Goal: Task Accomplishment & Management: Complete application form

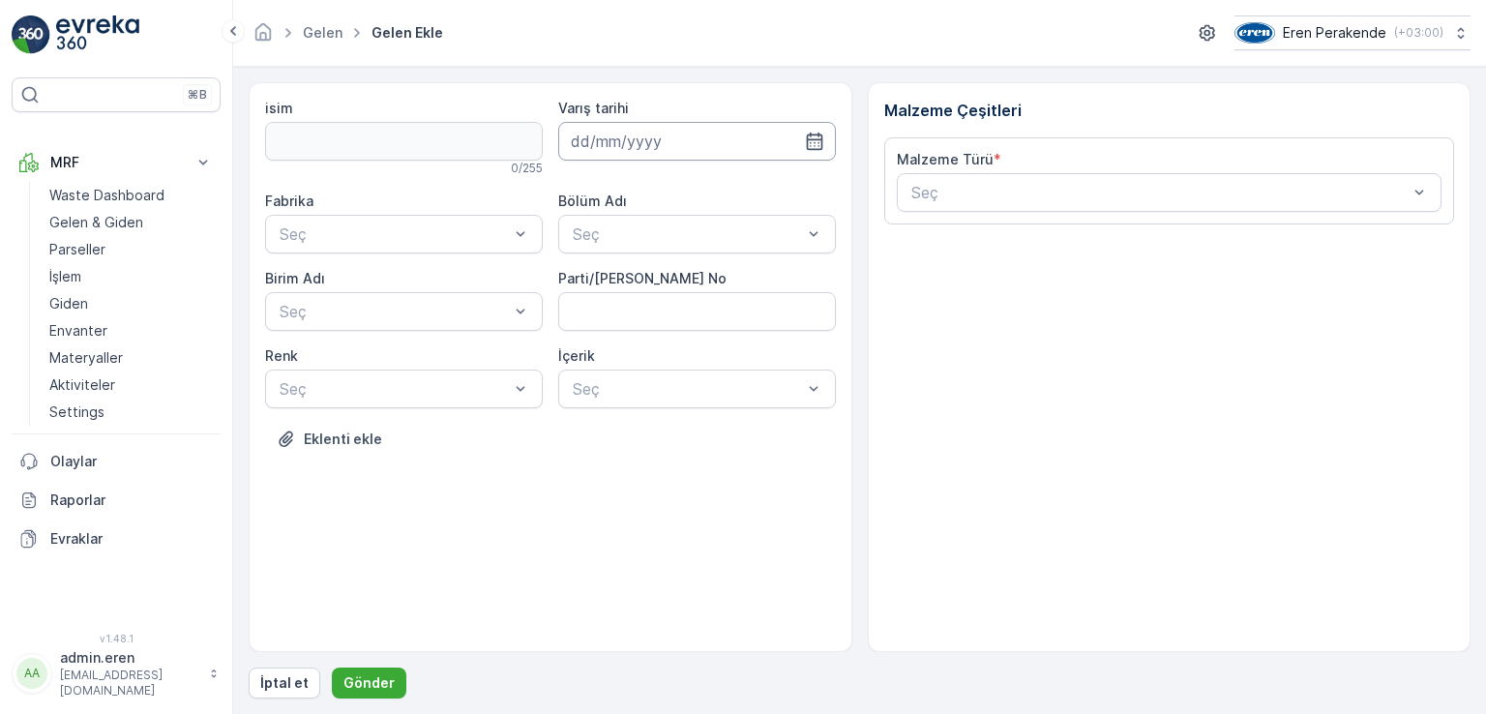
click at [652, 148] on input at bounding box center [697, 141] width 278 height 39
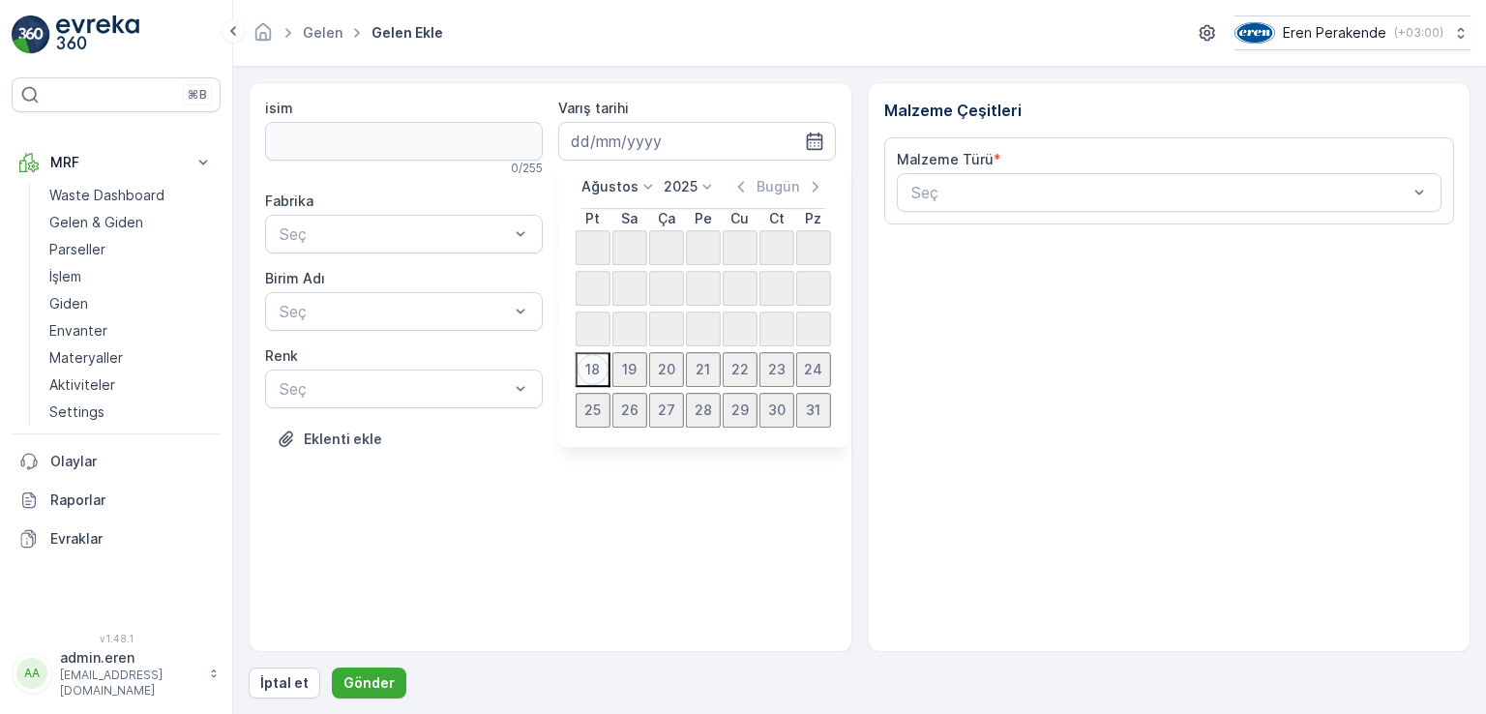
click at [592, 372] on div "18" at bounding box center [593, 369] width 31 height 31
type input "[DATE]"
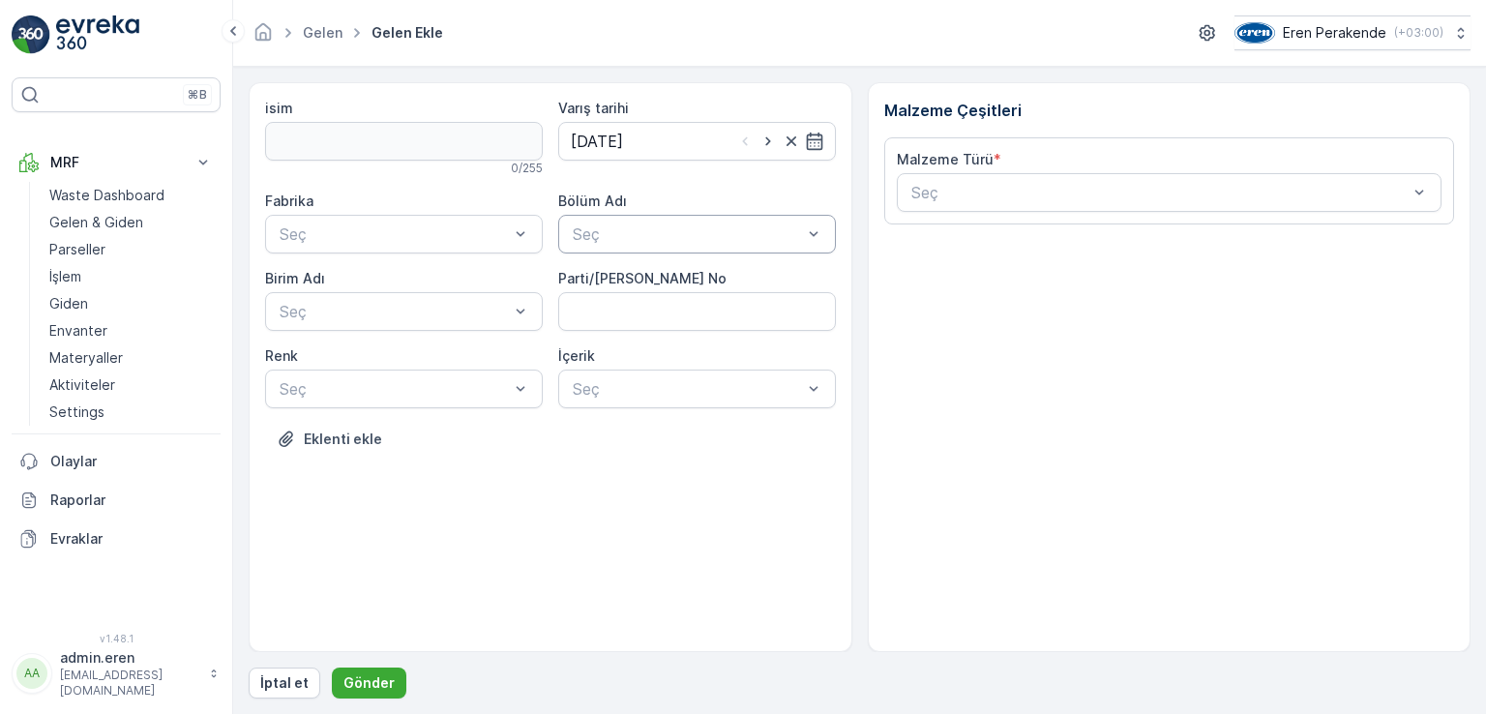
click at [655, 237] on div at bounding box center [687, 233] width 233 height 17
click at [656, 283] on div "Devanlay" at bounding box center [697, 280] width 254 height 17
click at [505, 229] on div at bounding box center [394, 233] width 233 height 17
click at [480, 273] on div "Çorlu" at bounding box center [404, 280] width 254 height 17
click at [414, 312] on div at bounding box center [394, 311] width 233 height 17
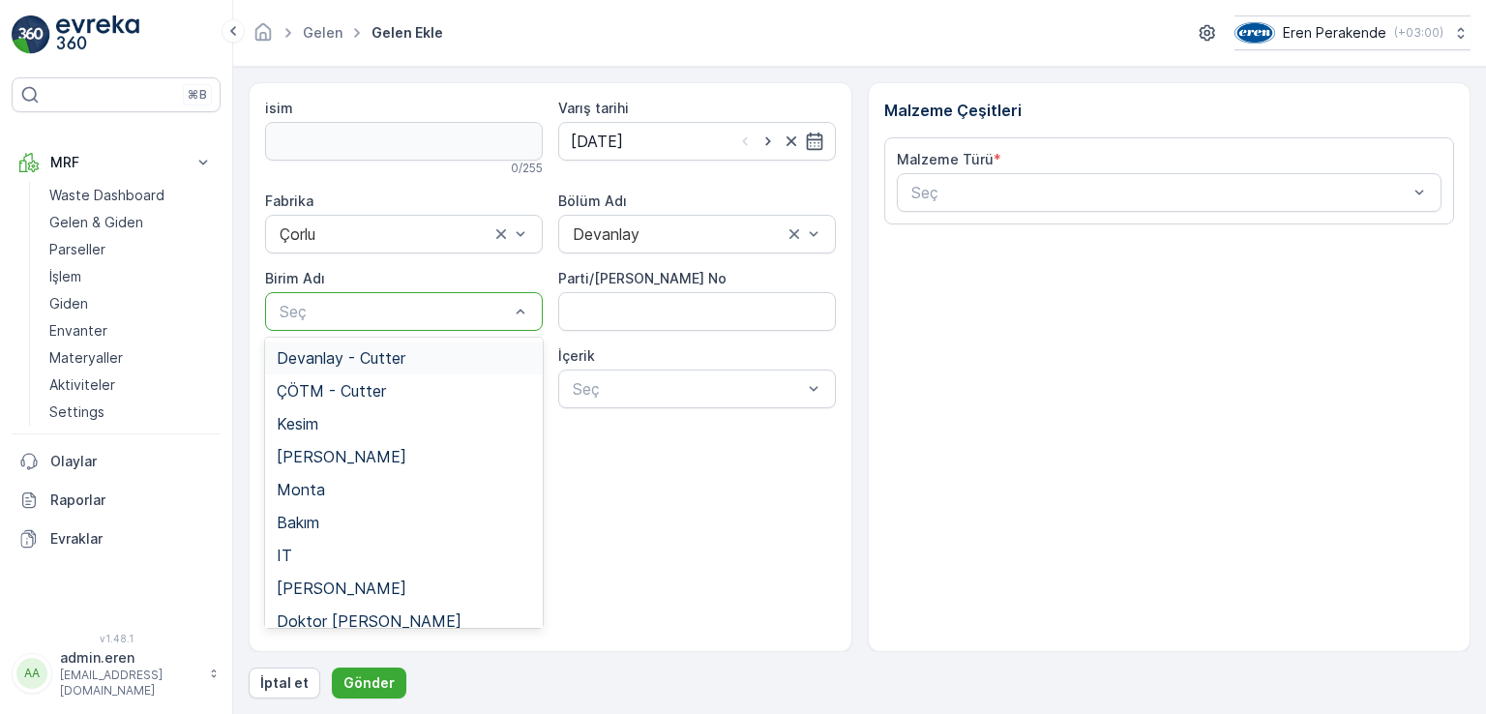
click at [389, 353] on span "Devanlay - Cutter" at bounding box center [341, 357] width 129 height 17
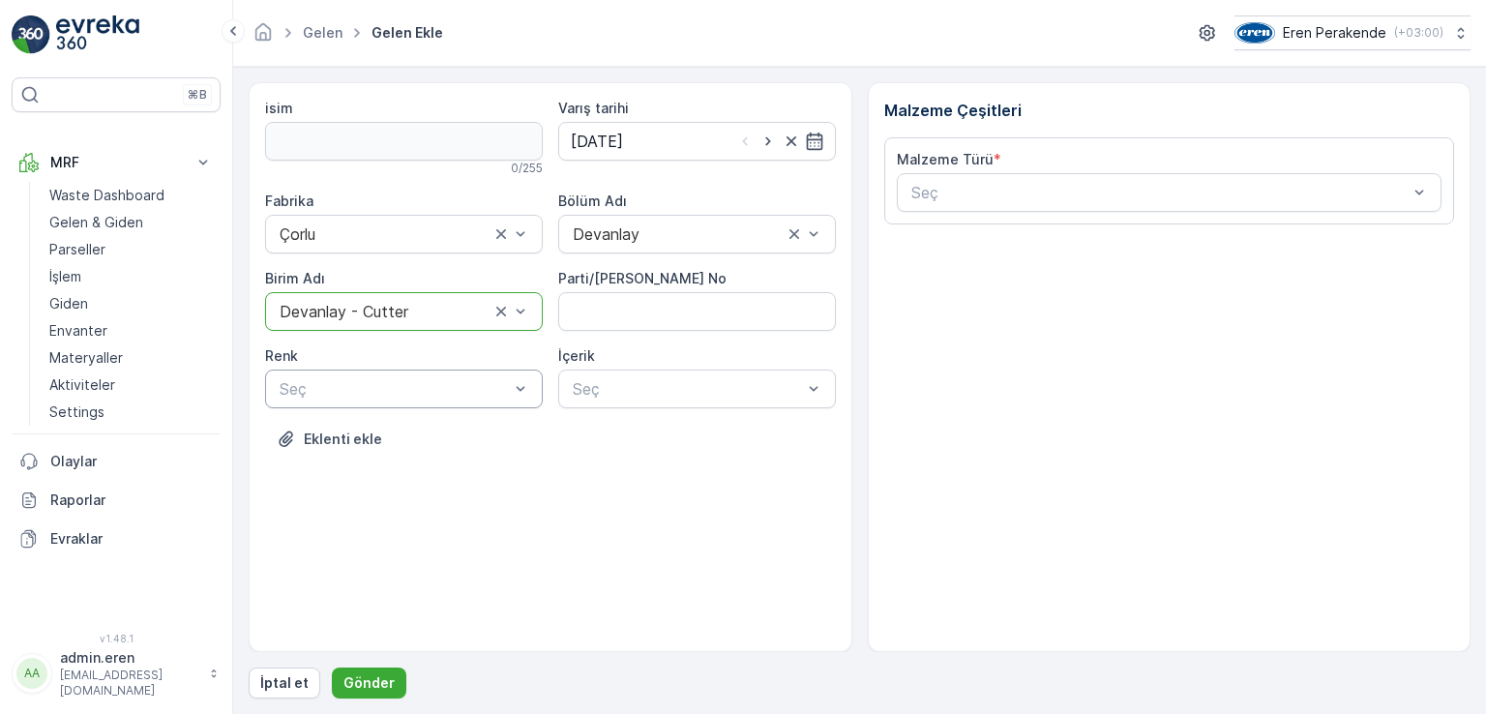
click at [414, 390] on div at bounding box center [394, 388] width 233 height 17
click at [690, 309] on No "Parti/[PERSON_NAME] No" at bounding box center [697, 311] width 278 height 39
type No "1270639"
click at [298, 388] on div at bounding box center [394, 388] width 233 height 17
click at [341, 504] on div "Lacivert" at bounding box center [404, 500] width 254 height 17
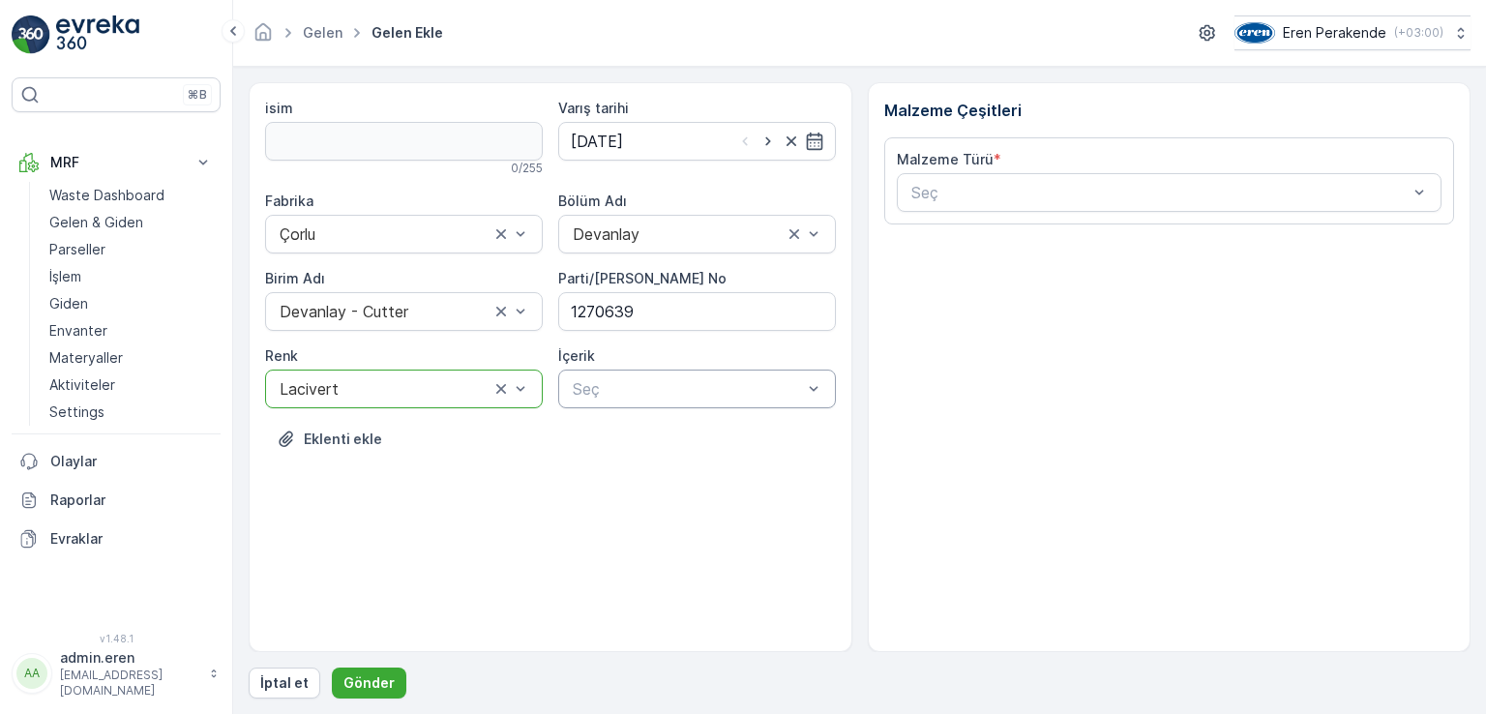
click at [628, 390] on div at bounding box center [687, 388] width 233 height 17
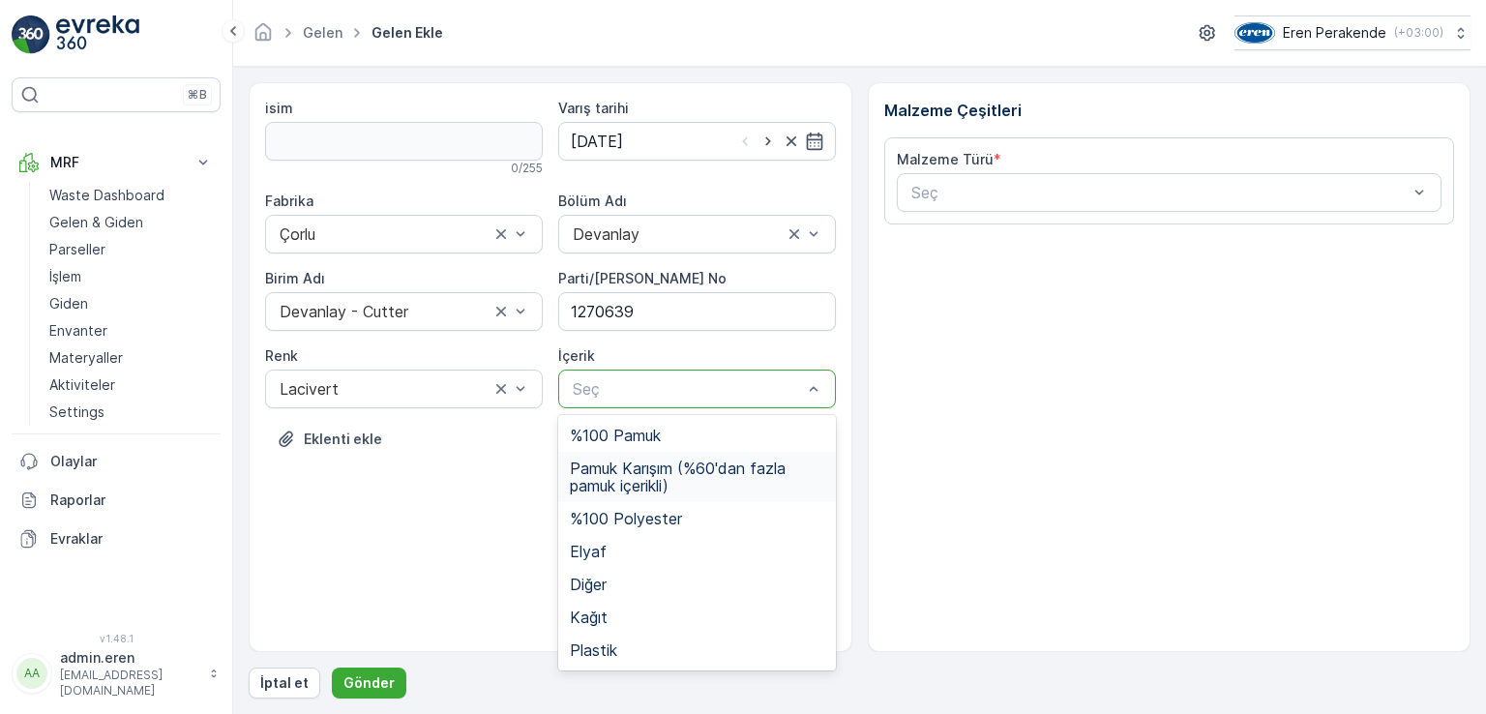
click at [684, 473] on span "Pamuk Karışım (%60'dan fazla pamuk içerikli)" at bounding box center [697, 477] width 254 height 35
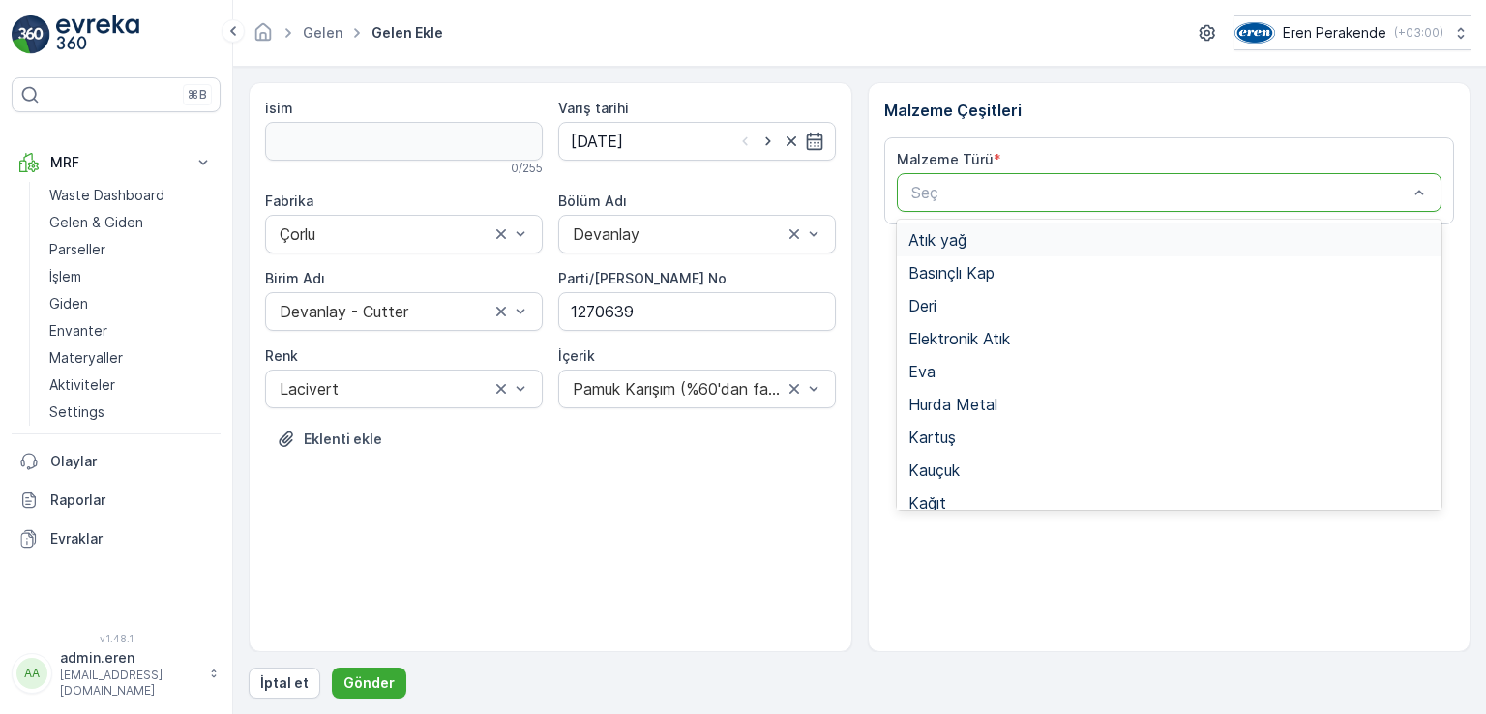
click at [1112, 207] on div "Seç" at bounding box center [1170, 192] width 546 height 39
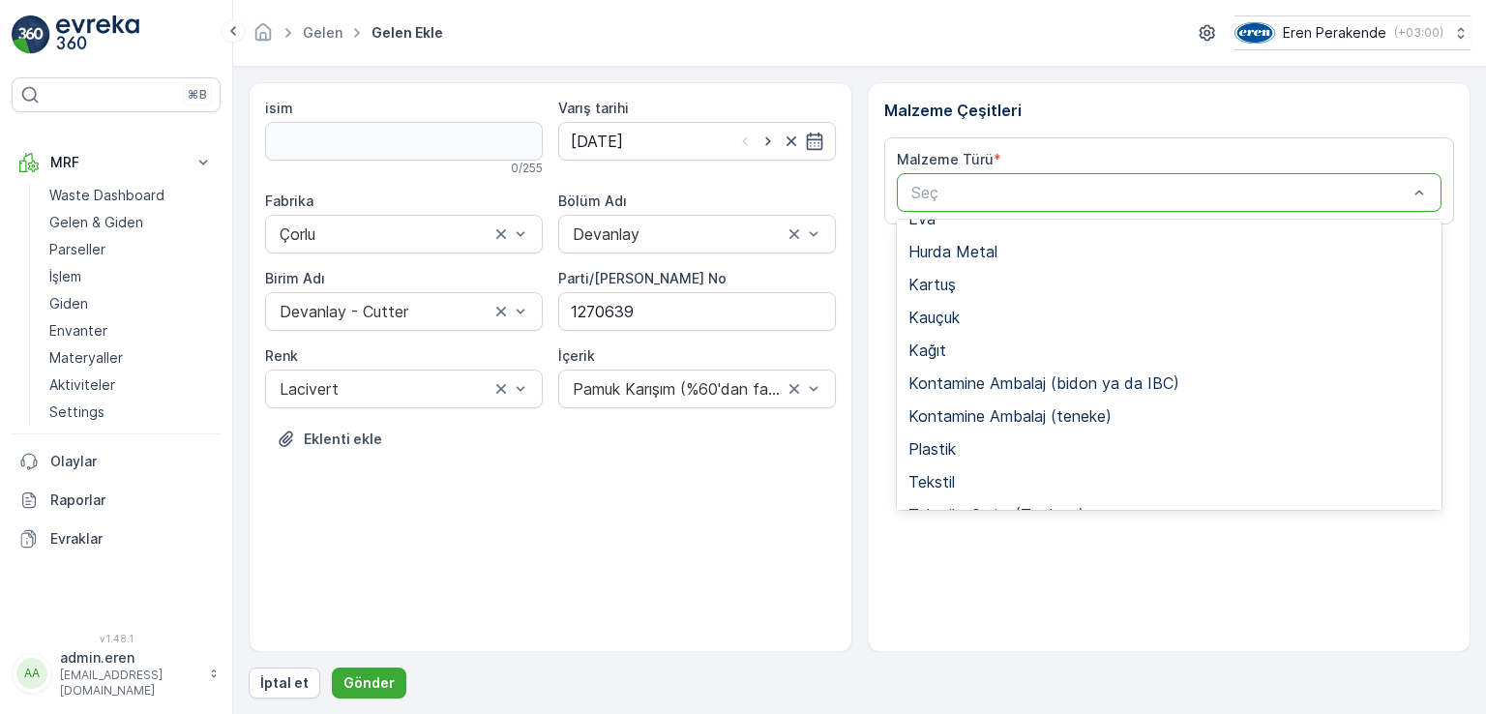
scroll to position [290, 0]
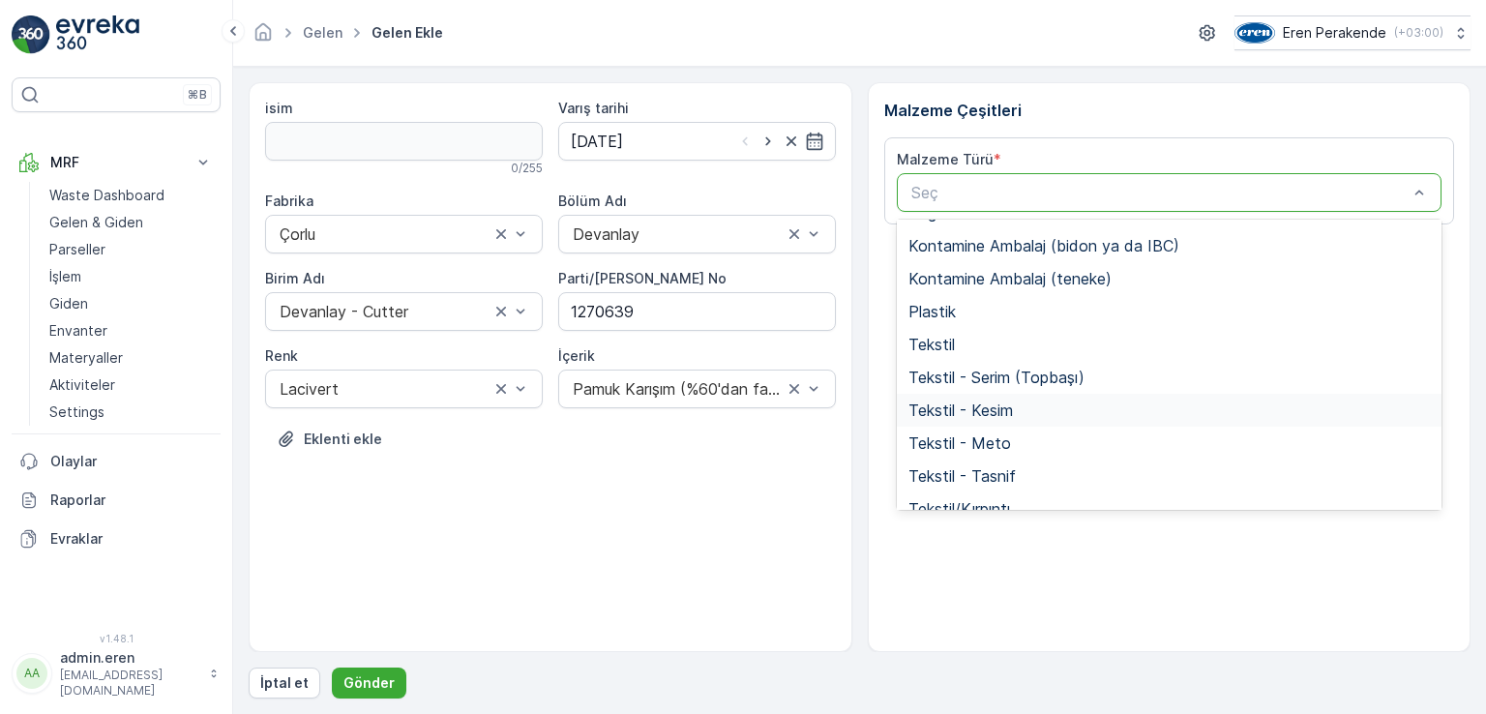
click at [983, 406] on span "Tekstil - Kesim" at bounding box center [960, 409] width 104 height 17
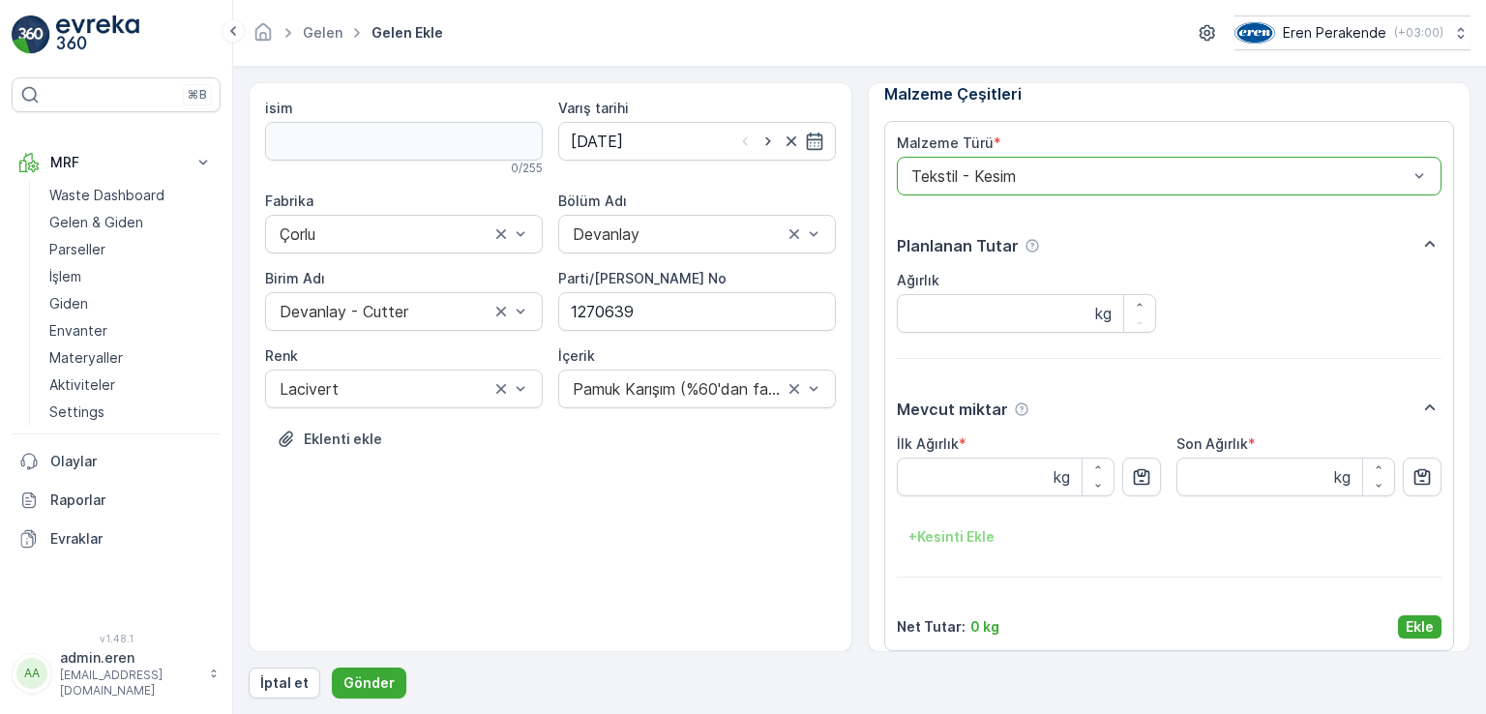
scroll to position [31, 0]
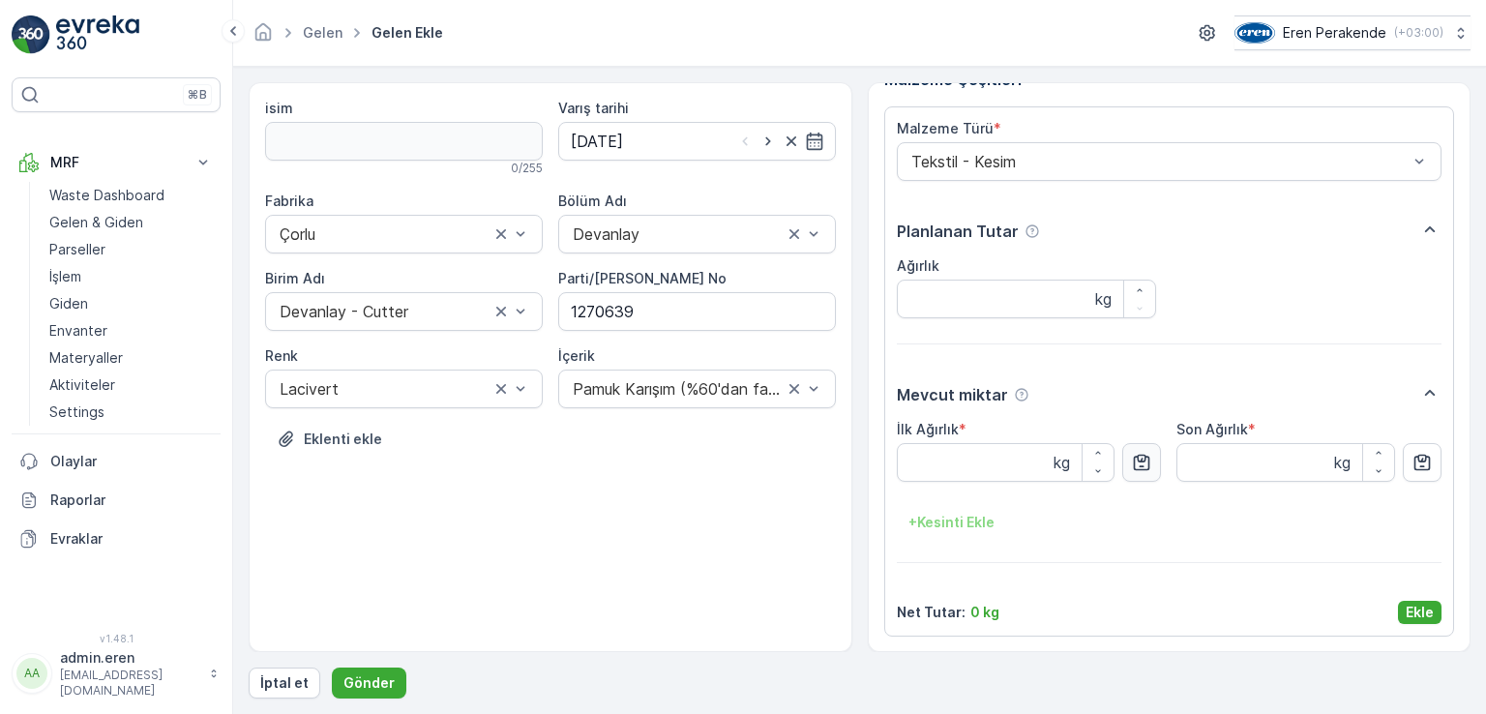
click at [1129, 455] on button "button" at bounding box center [1141, 462] width 39 height 39
type Ağırlık "5.61"
click at [1414, 601] on button "Ekle" at bounding box center [1420, 612] width 44 height 23
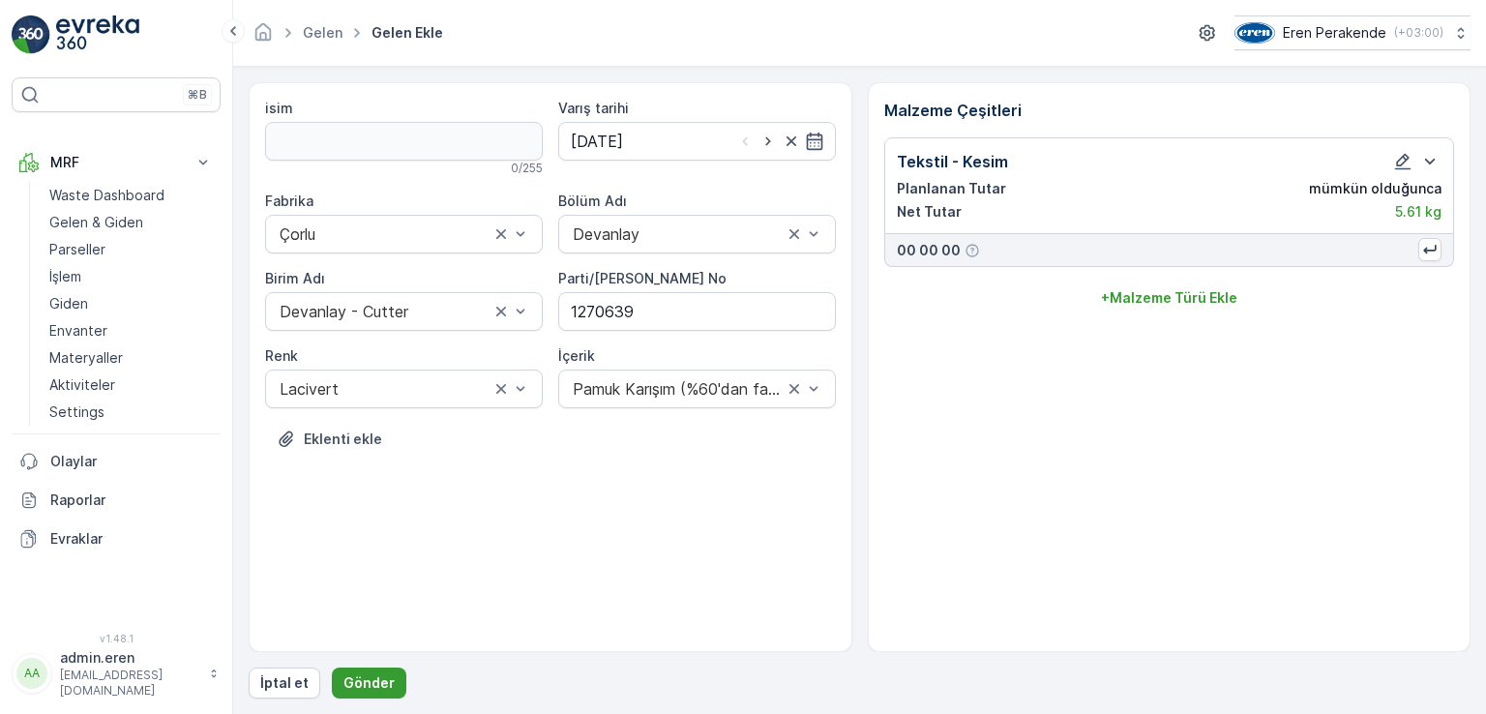
click at [387, 686] on p "Gönder" at bounding box center [368, 682] width 51 height 19
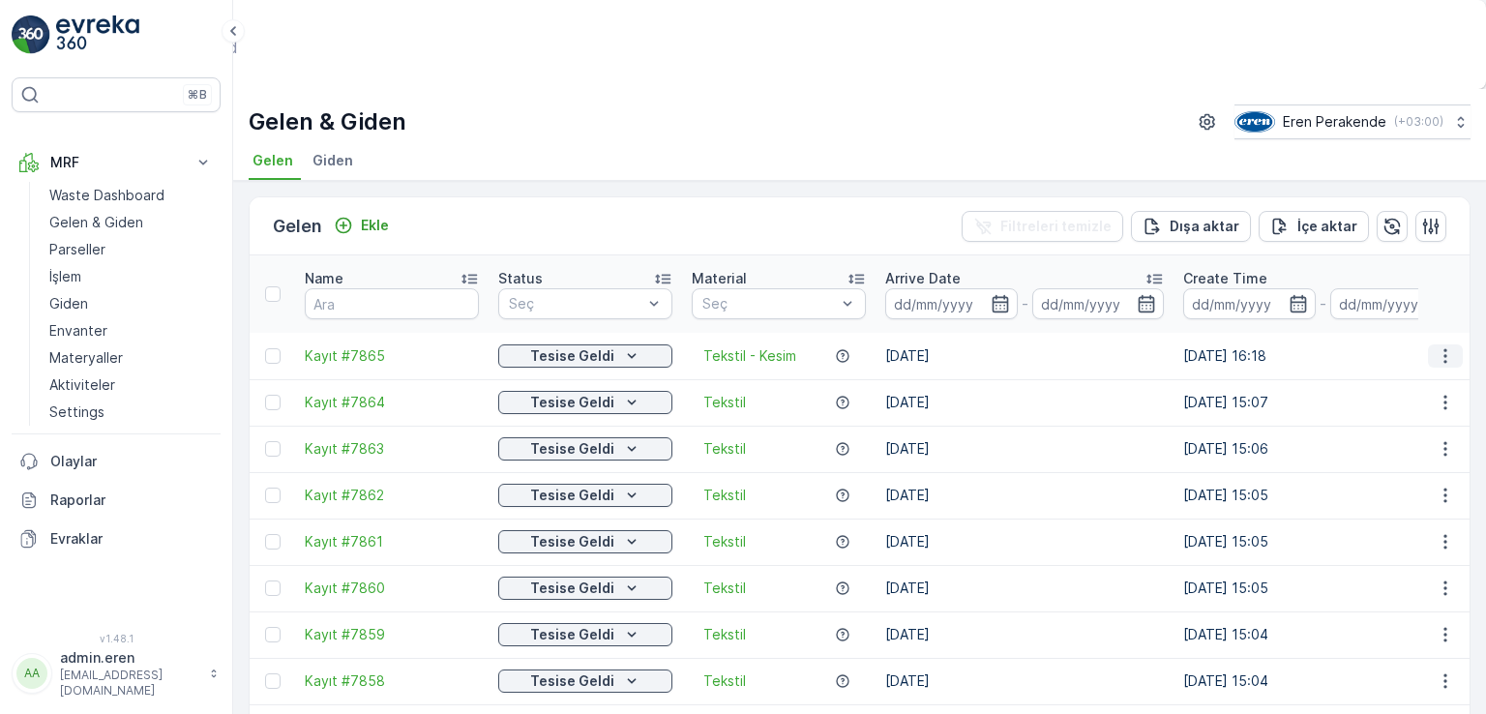
click at [1443, 349] on icon "button" at bounding box center [1444, 356] width 3 height 15
click at [1376, 533] on span "QR'ı yazdır" at bounding box center [1349, 552] width 52 height 39
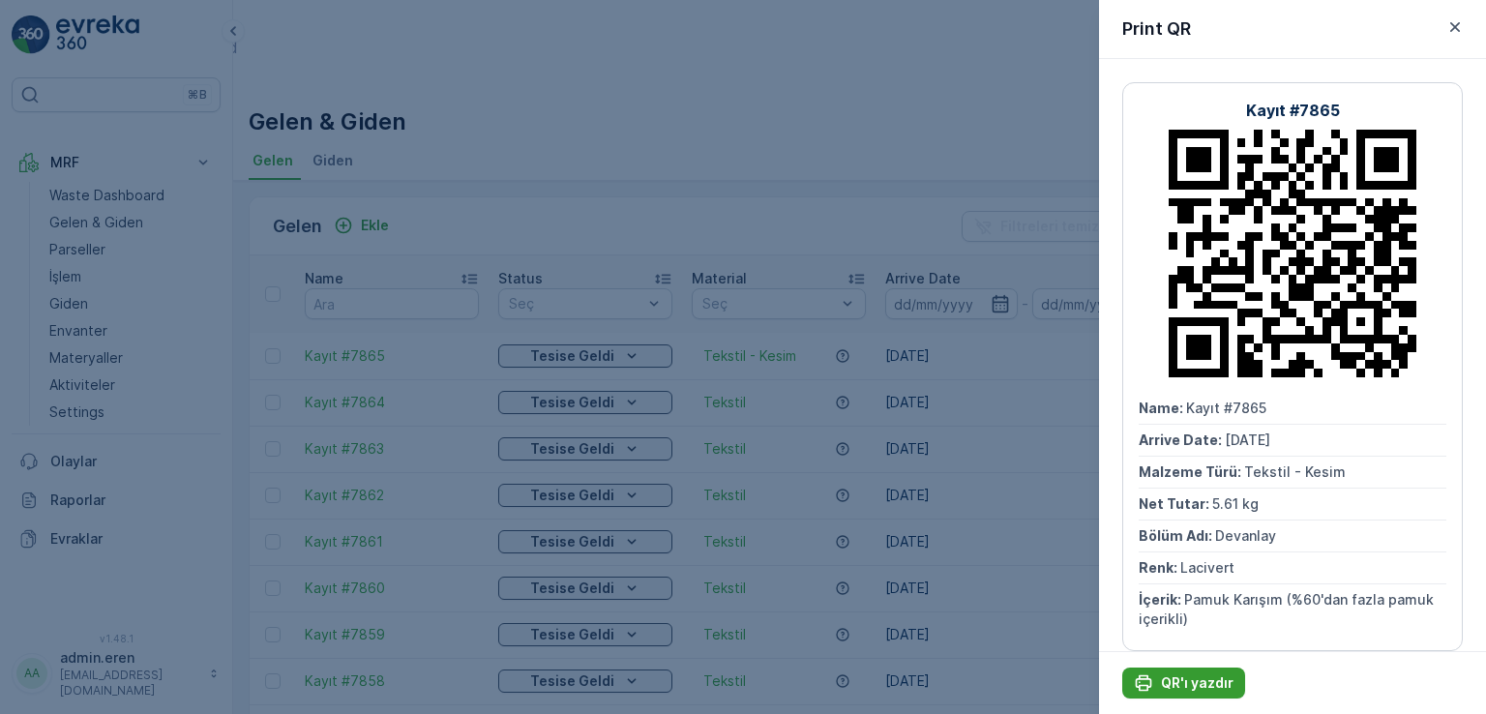
click at [1188, 681] on p "QR'ı yazdır" at bounding box center [1197, 682] width 73 height 19
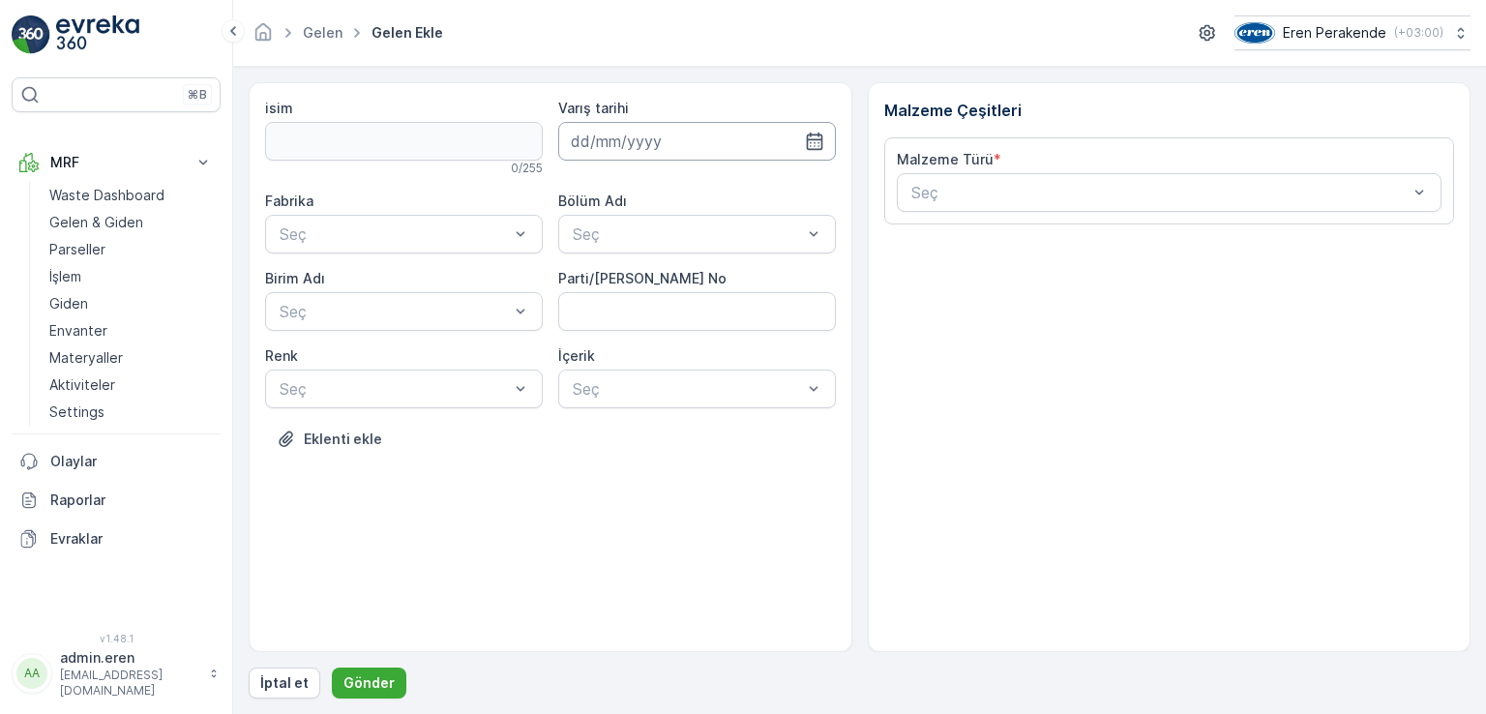
click at [639, 138] on input at bounding box center [697, 141] width 278 height 39
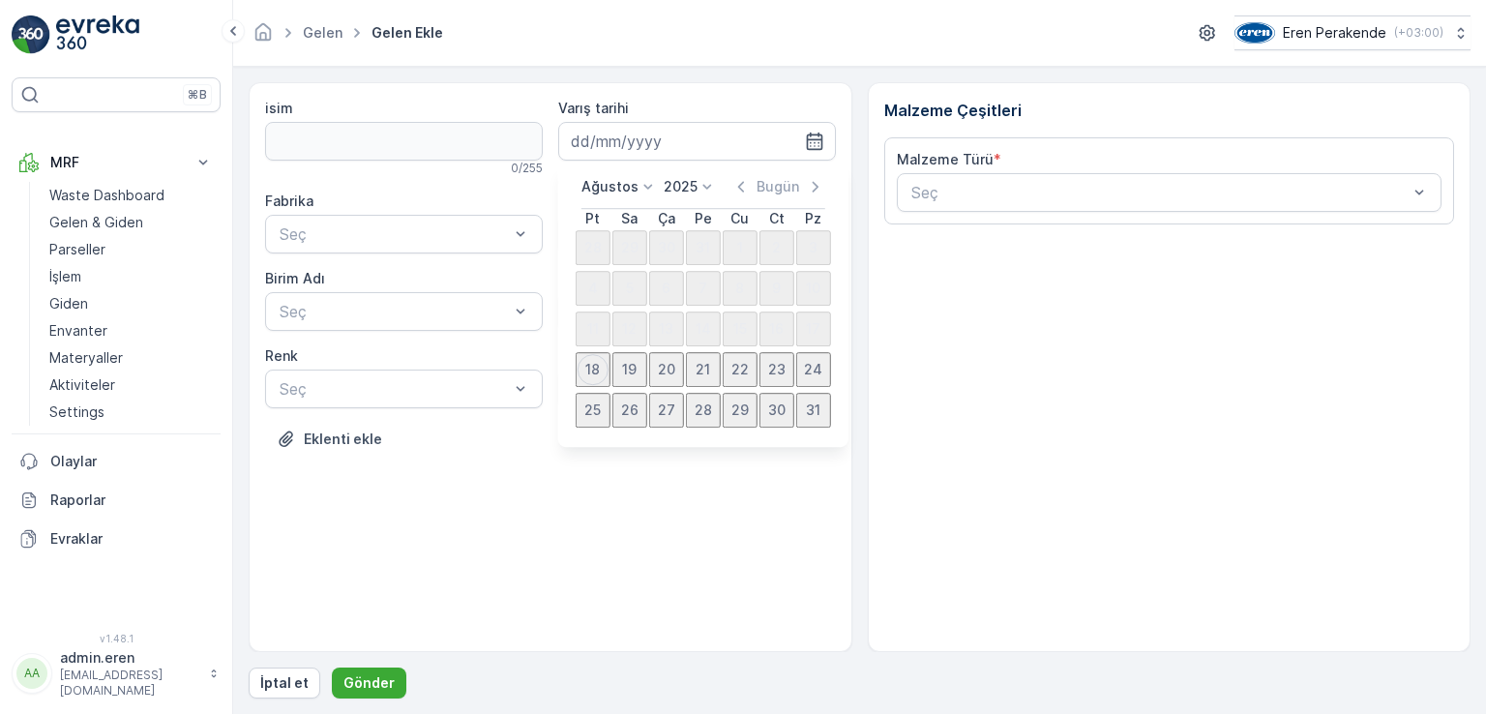
click at [597, 385] on div "18" at bounding box center [593, 369] width 31 height 31
type input "[DATE]"
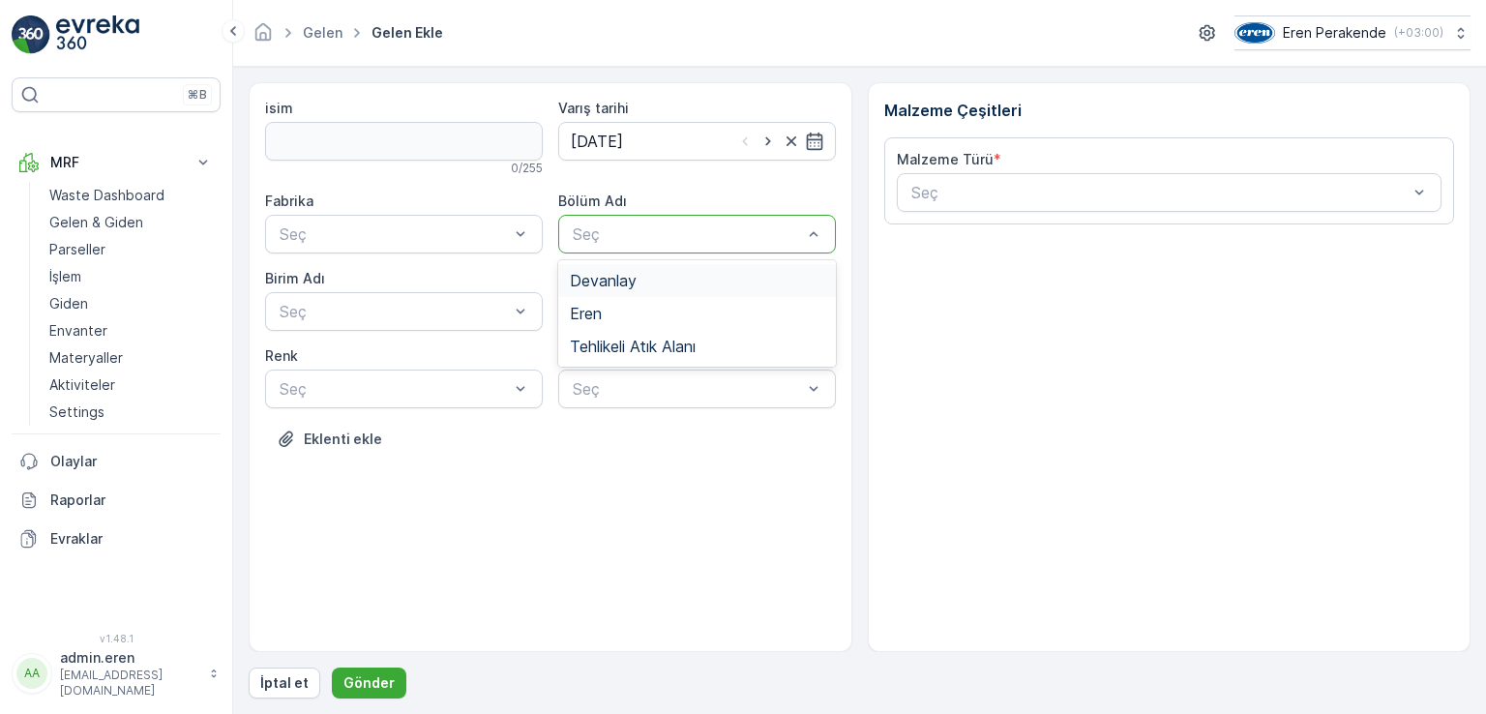
click at [625, 234] on div at bounding box center [687, 233] width 233 height 17
click at [608, 289] on span "Devanlay" at bounding box center [603, 280] width 67 height 17
click at [449, 219] on div "Seç" at bounding box center [404, 234] width 278 height 39
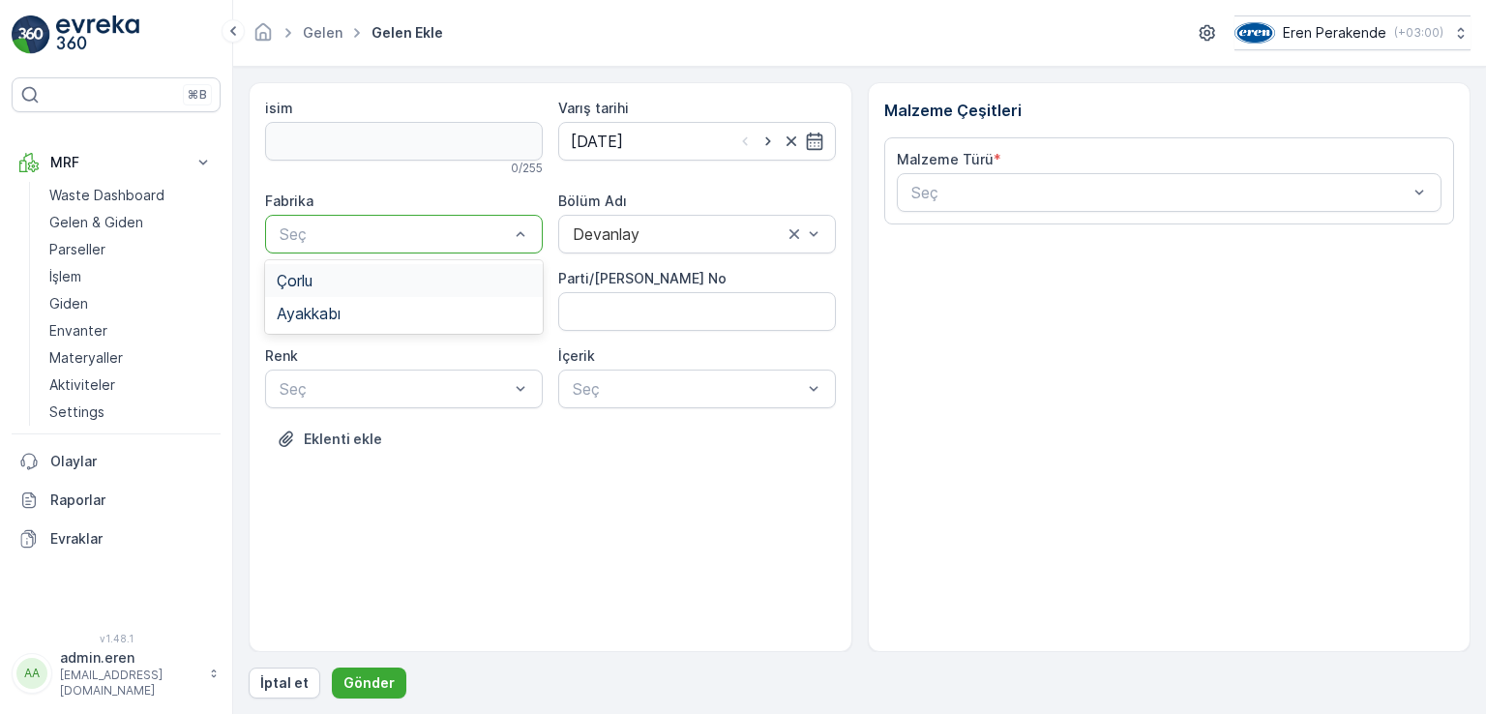
click at [346, 280] on div "Çorlu" at bounding box center [404, 280] width 254 height 17
click at [341, 297] on div "Seç" at bounding box center [404, 311] width 278 height 39
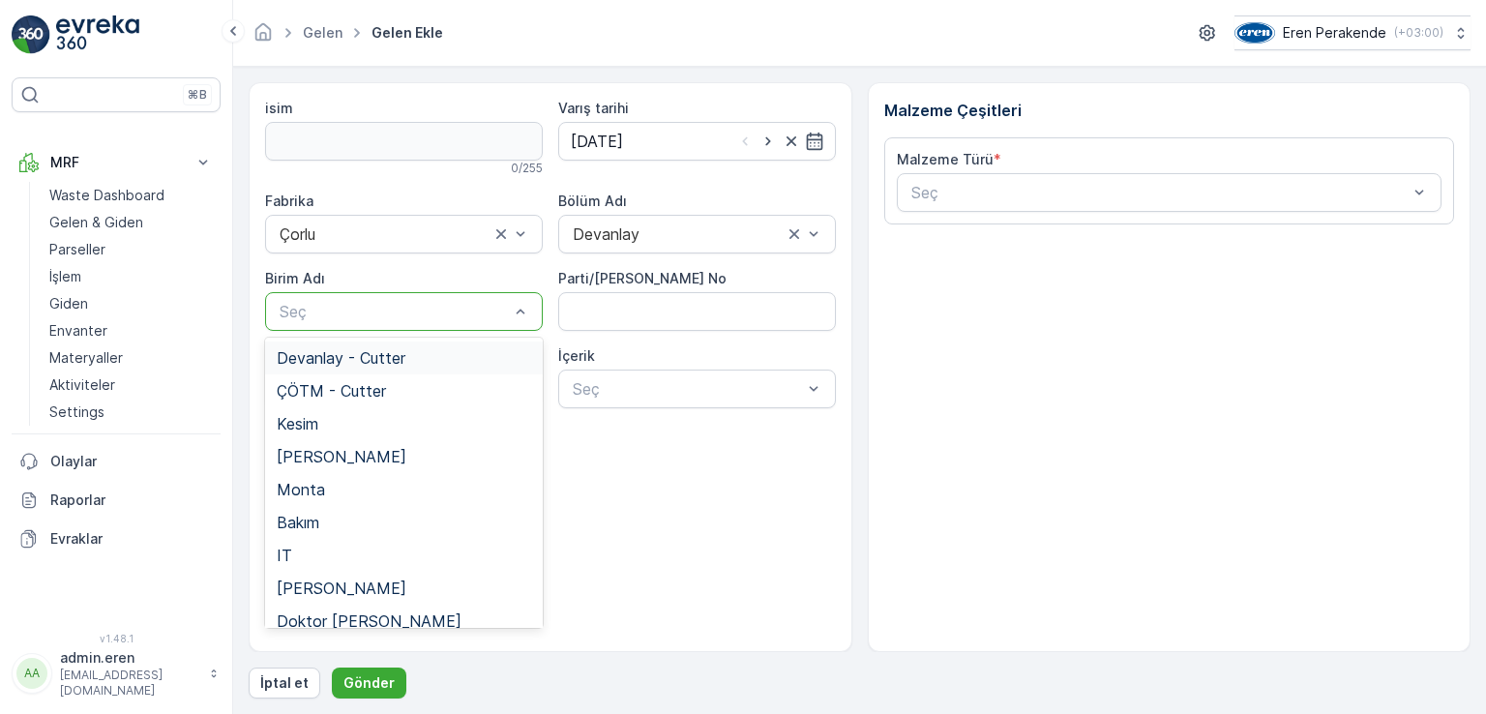
click at [335, 355] on span "Devanlay - Cutter" at bounding box center [341, 357] width 129 height 17
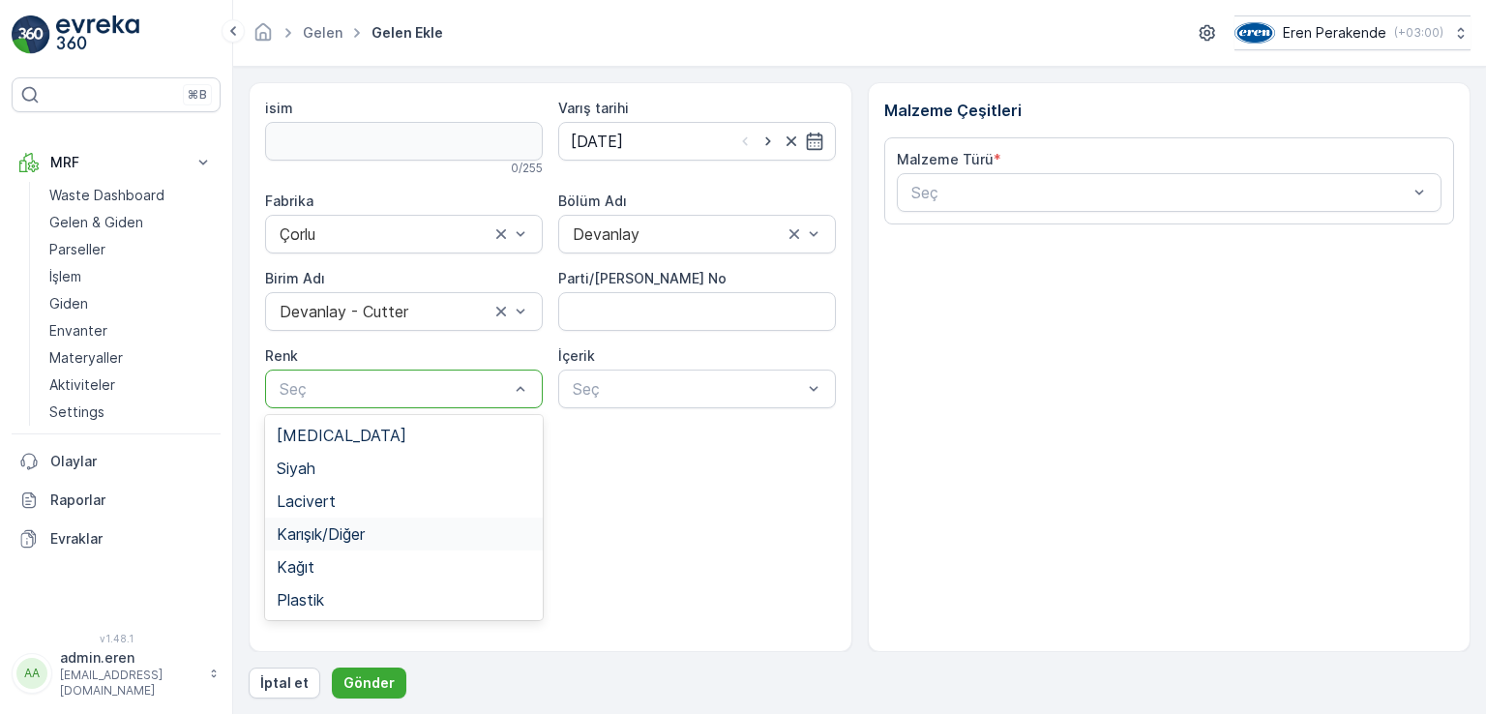
click at [360, 530] on span "Karışık/Diğer" at bounding box center [321, 533] width 88 height 17
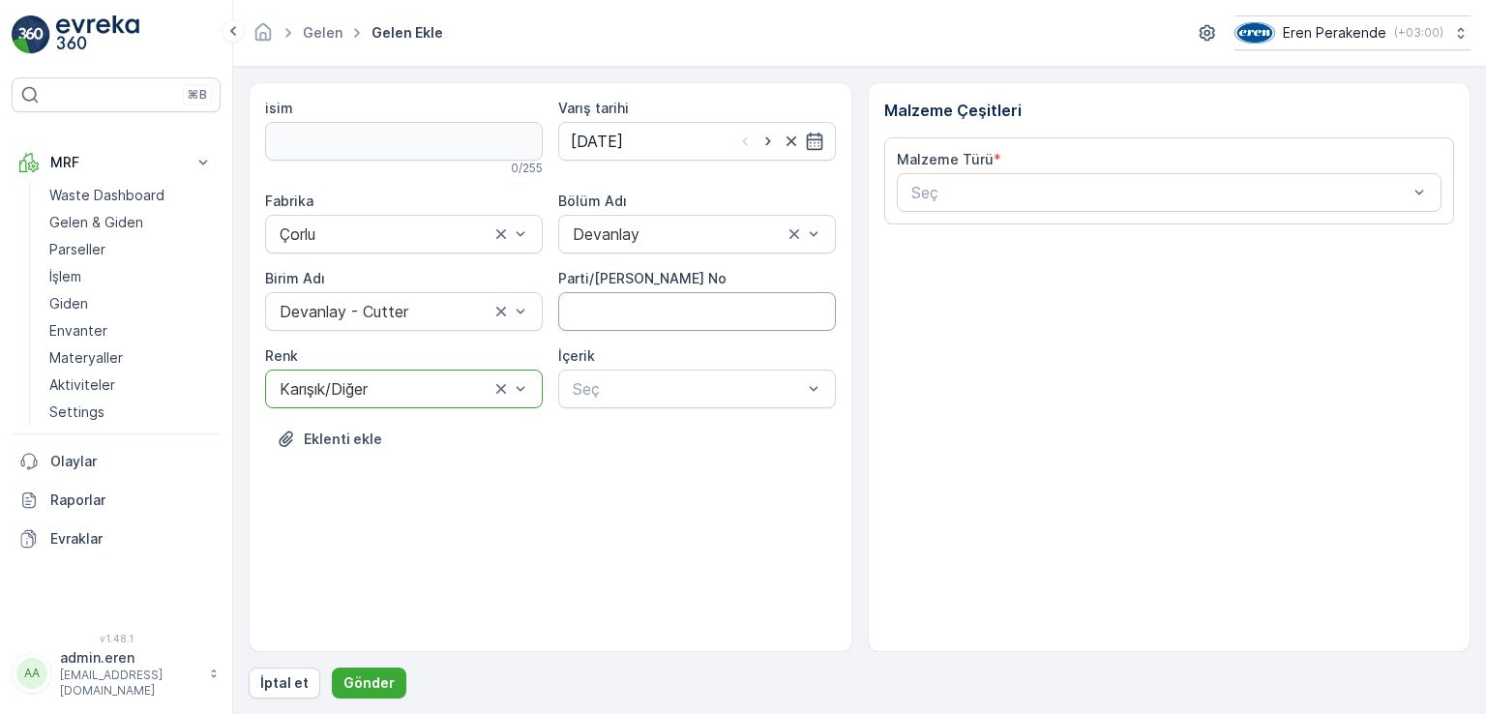
click at [687, 322] on No "Parti/[PERSON_NAME] No" at bounding box center [697, 311] width 278 height 39
type No "1271482"
click at [696, 396] on div at bounding box center [687, 388] width 233 height 17
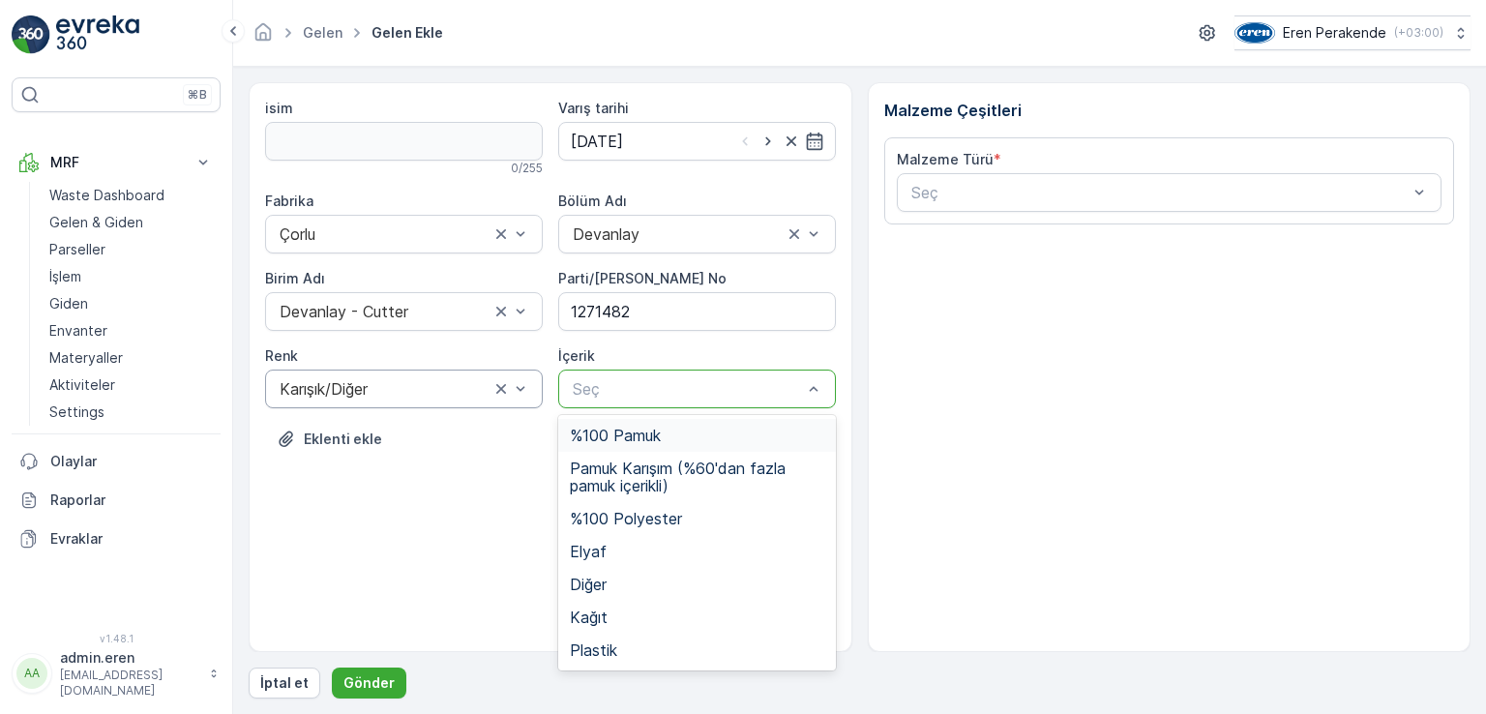
click at [619, 425] on div "%100 Pamuk" at bounding box center [697, 435] width 278 height 33
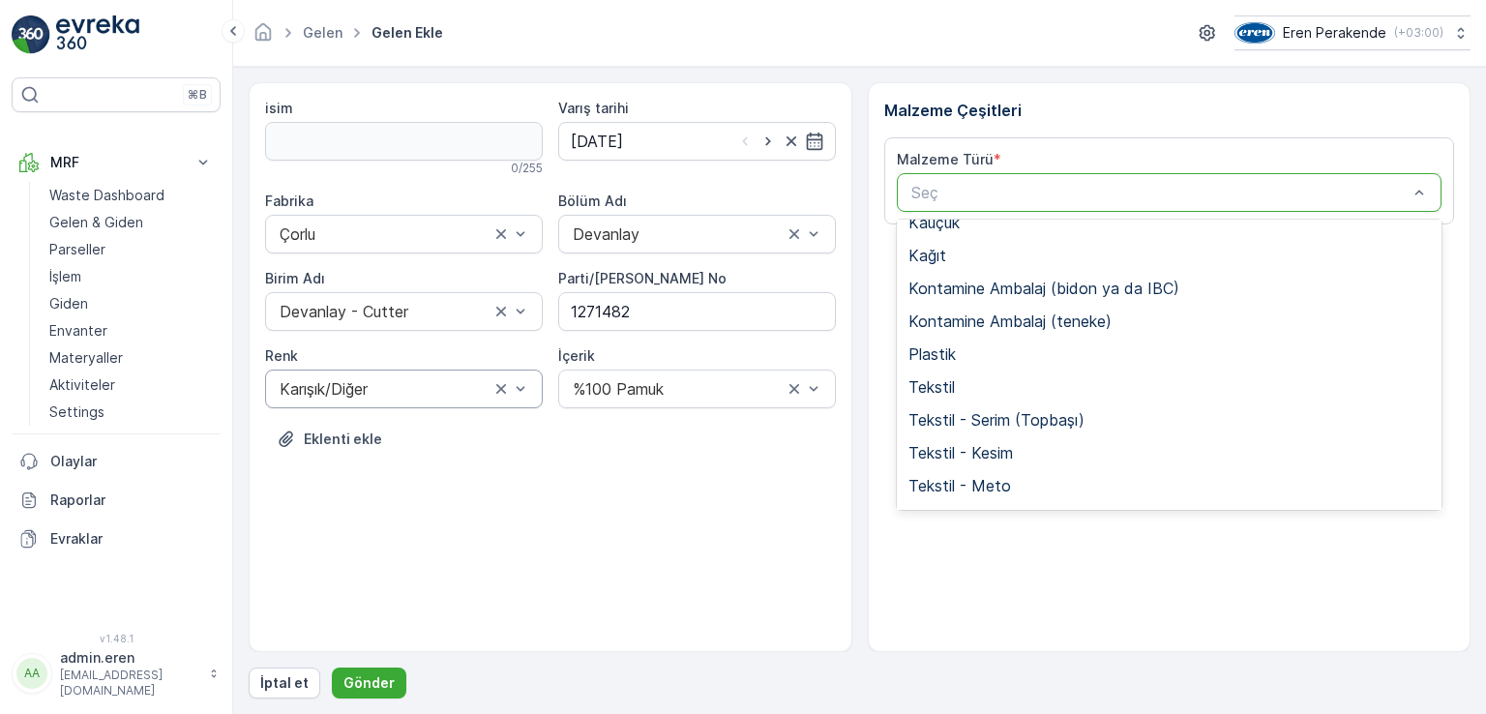
scroll to position [375, 0]
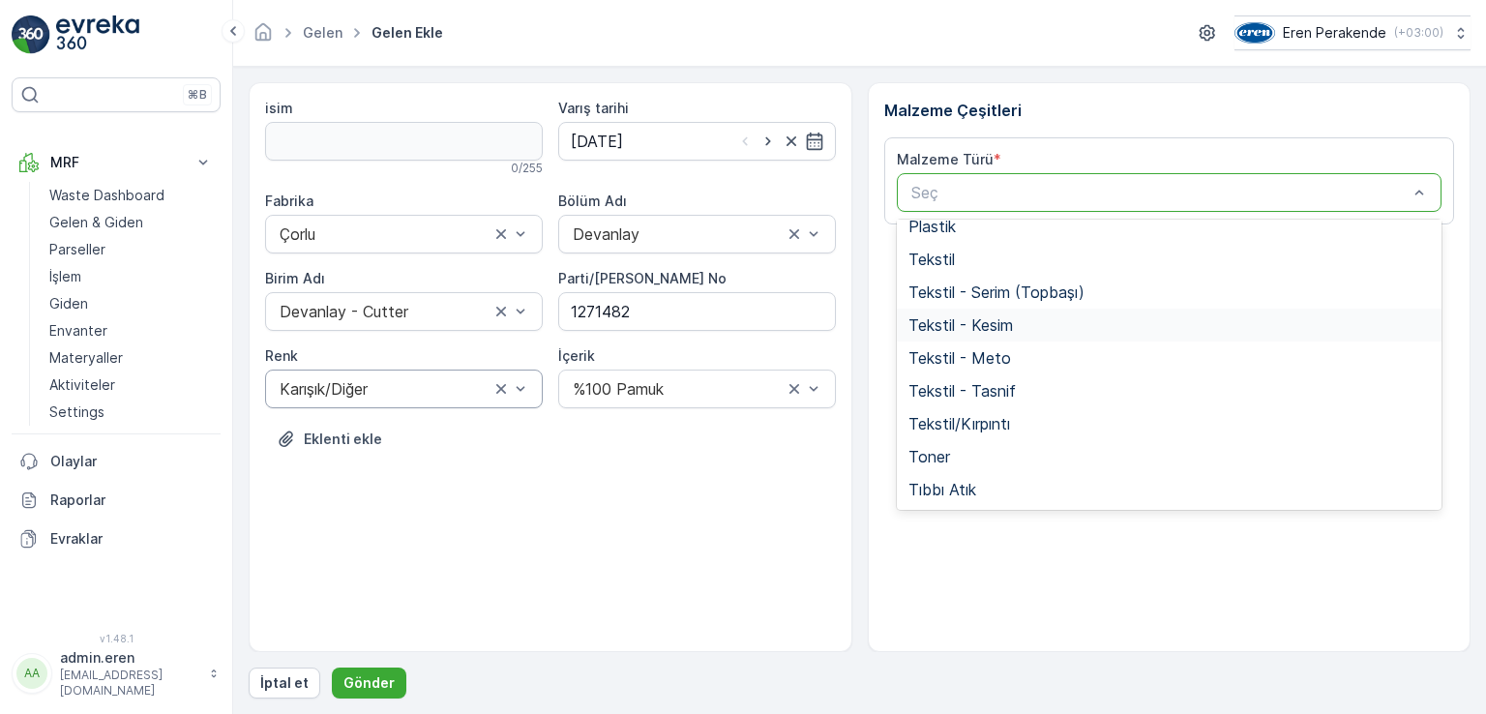
click at [1030, 319] on div "Tekstil - Kesim" at bounding box center [1169, 324] width 522 height 17
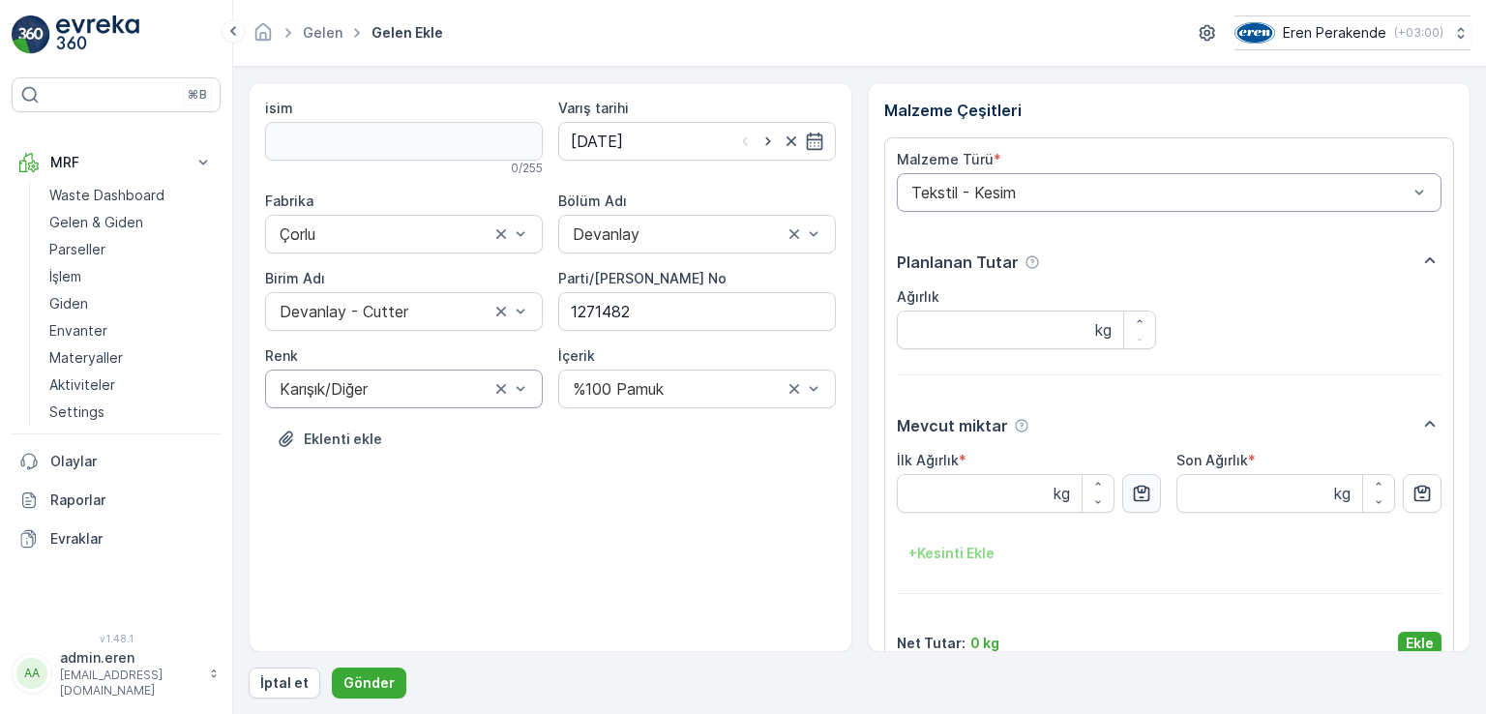
click at [1149, 496] on icon "button" at bounding box center [1141, 493] width 19 height 19
type Ağırlık "19.72"
click at [1426, 634] on p "Ekle" at bounding box center [1420, 643] width 28 height 19
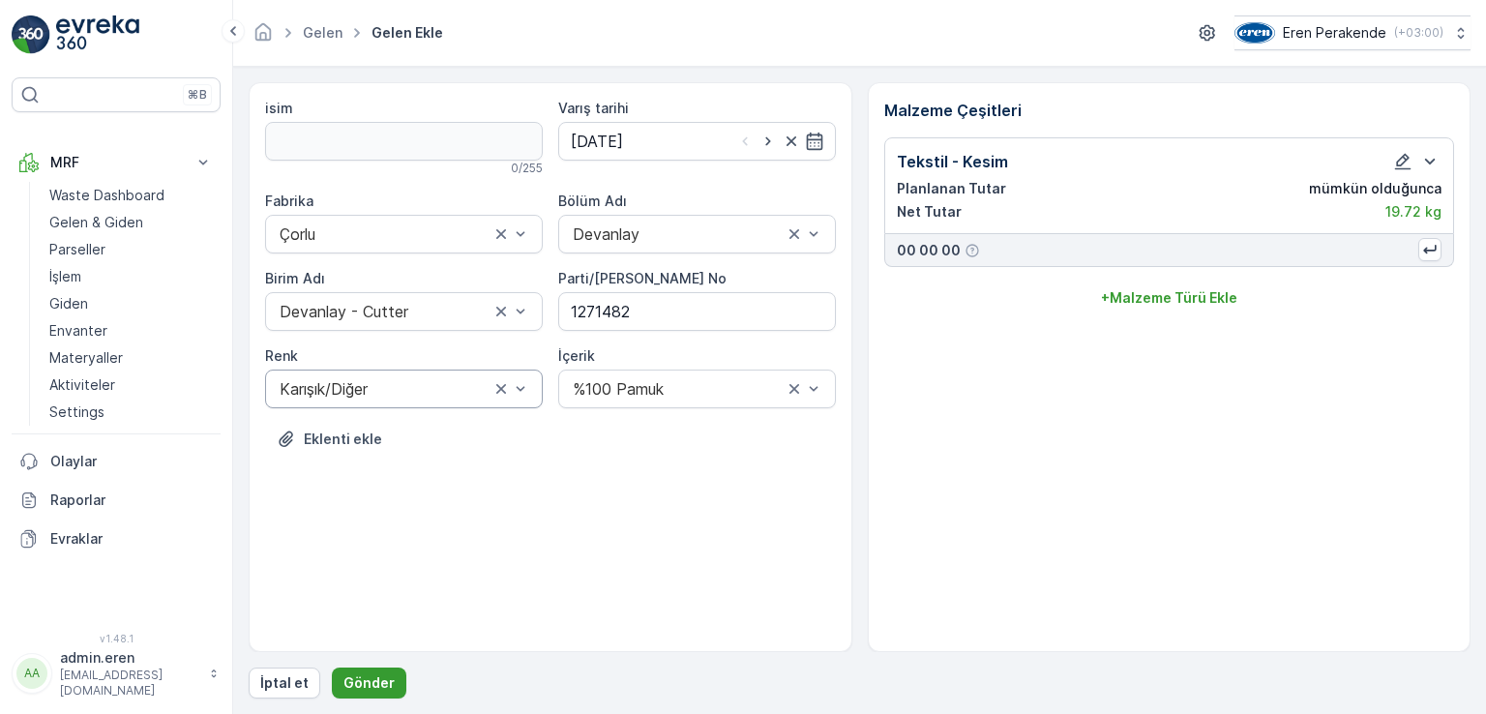
click at [353, 670] on button "Gönder" at bounding box center [369, 683] width 74 height 31
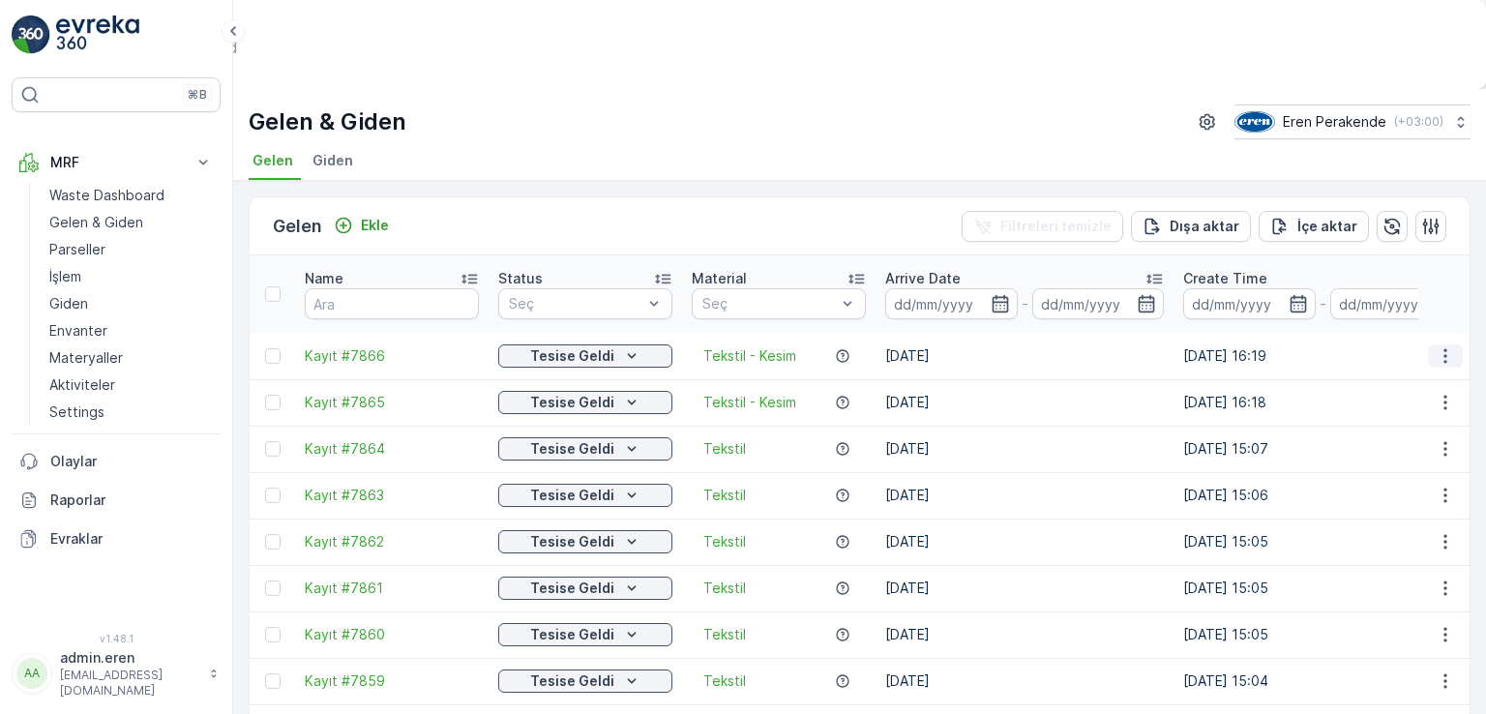
click at [1445, 346] on icon "button" at bounding box center [1445, 355] width 19 height 19
click at [1374, 533] on span "QR'ı yazdır" at bounding box center [1349, 552] width 52 height 39
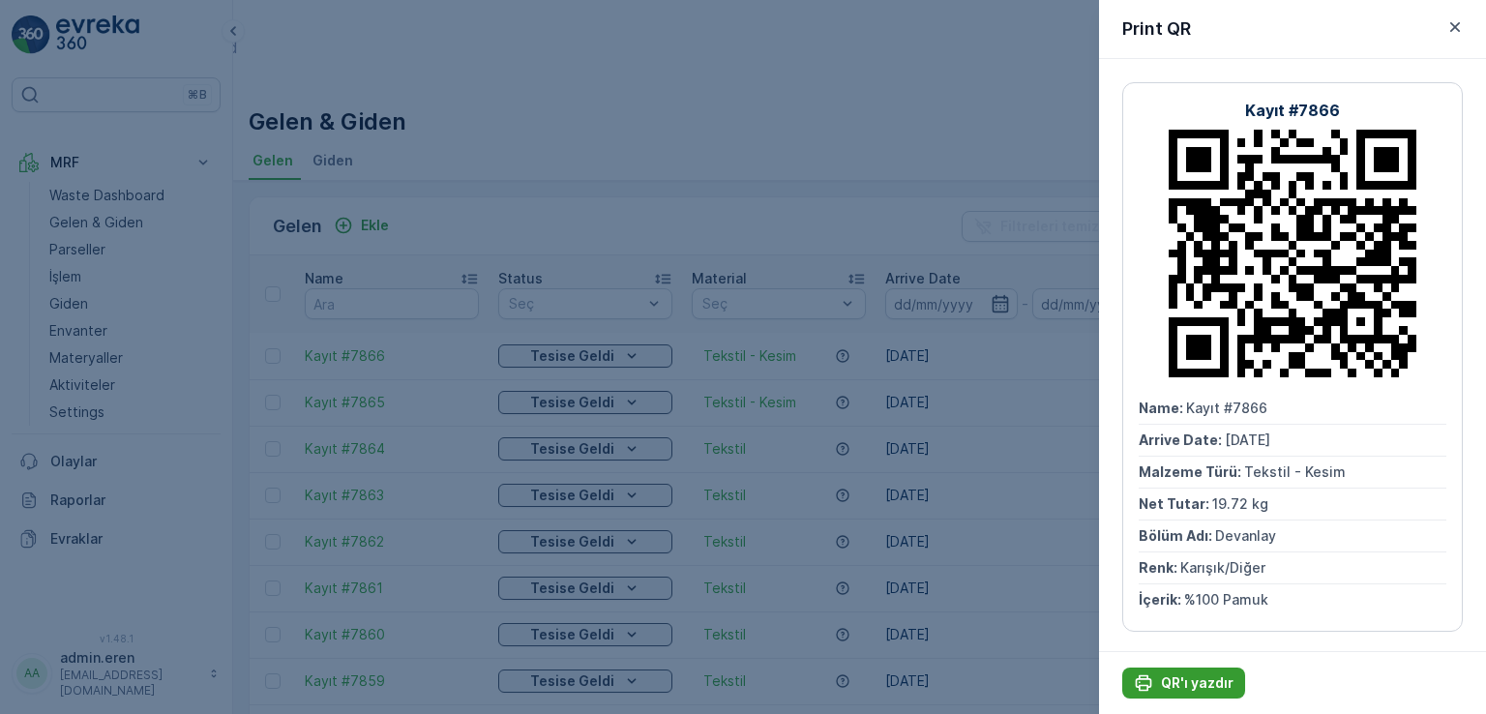
click at [1186, 678] on p "QR'ı yazdır" at bounding box center [1197, 682] width 73 height 19
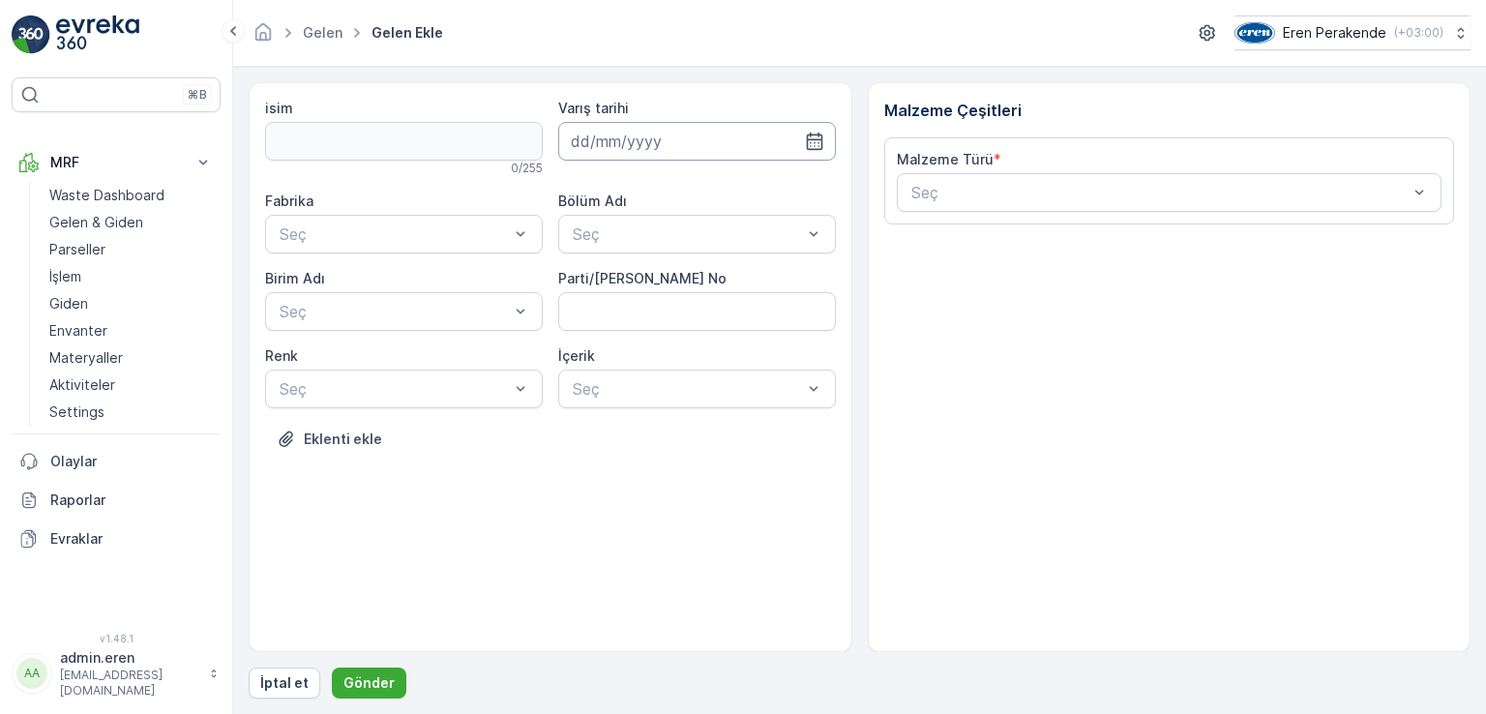
click at [667, 134] on input at bounding box center [697, 141] width 278 height 39
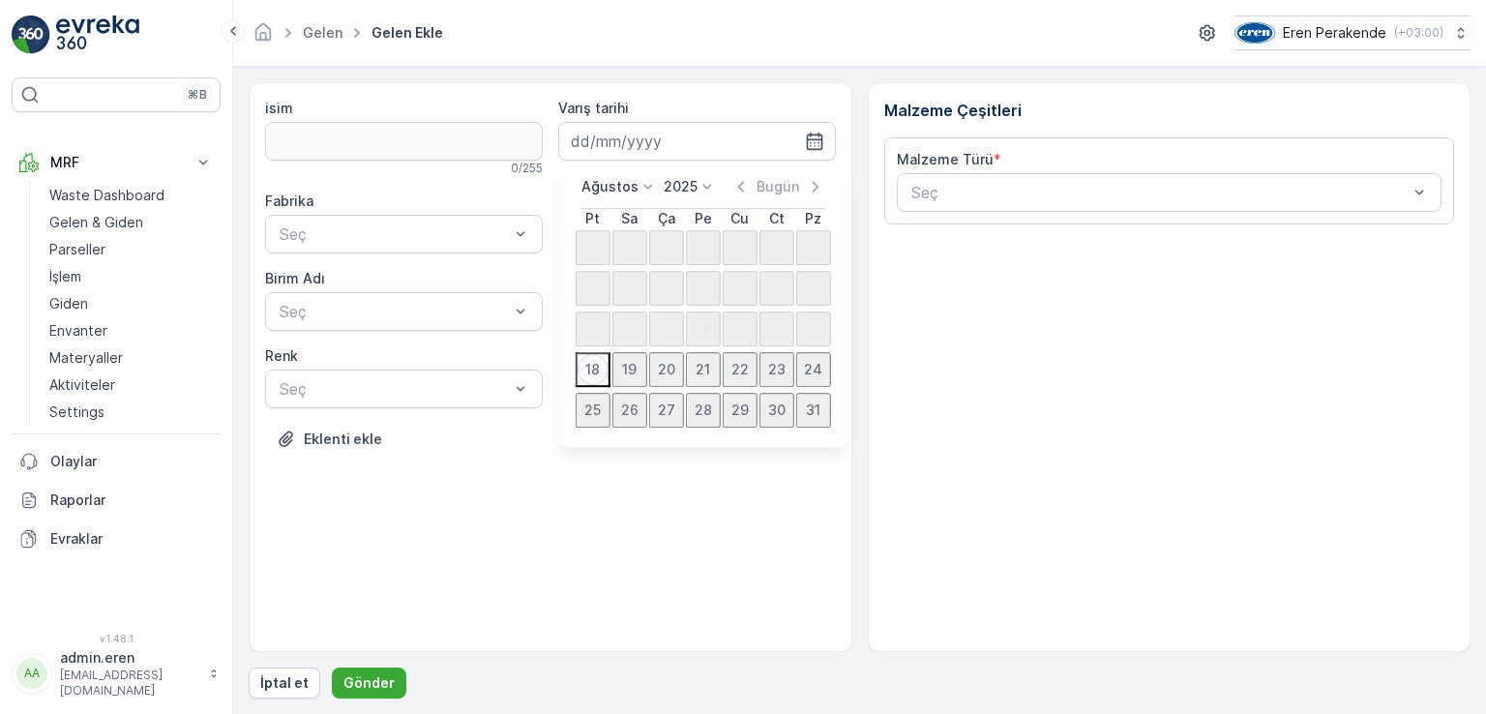
click at [584, 385] on div "18" at bounding box center [593, 369] width 31 height 31
type input "[DATE]"
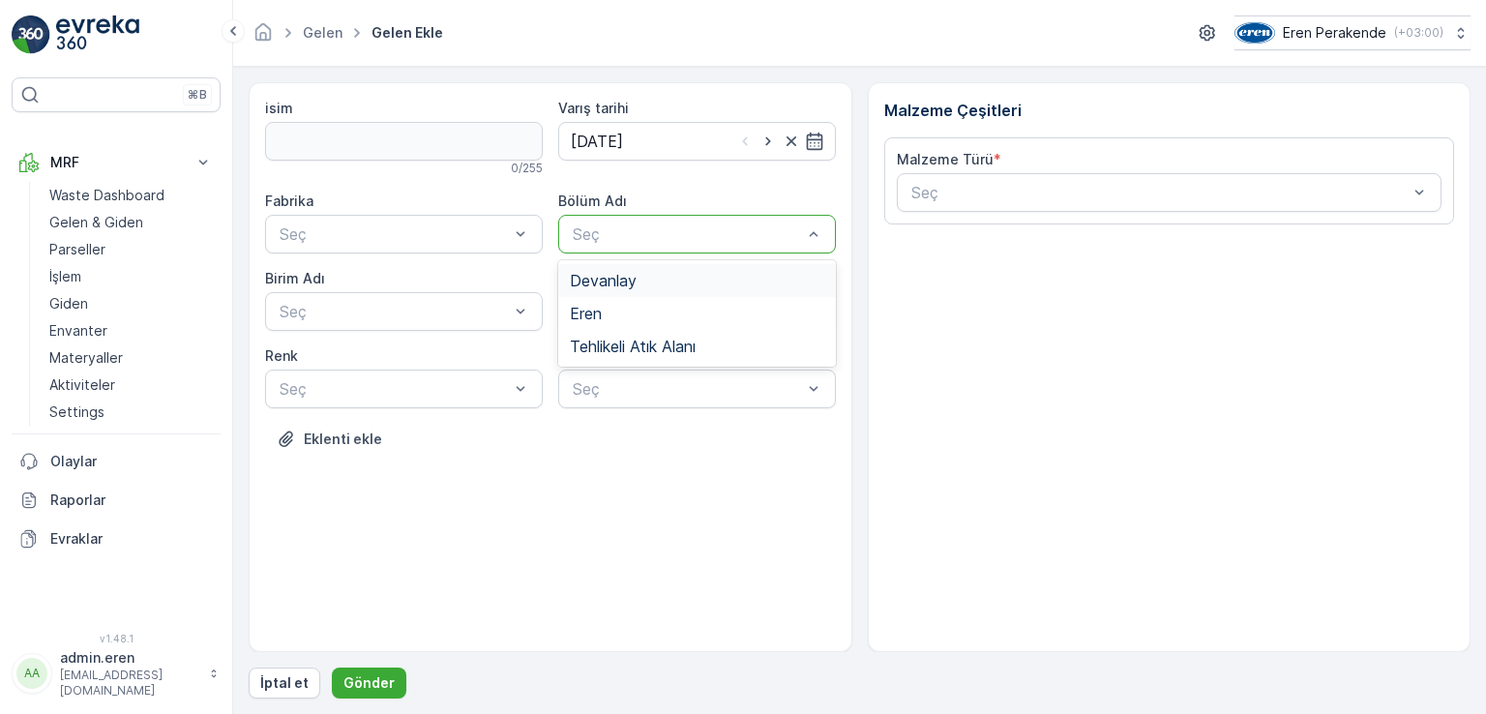
drag, startPoint x: 615, startPoint y: 288, endPoint x: 592, endPoint y: 264, distance: 33.5
click at [615, 287] on span "Devanlay" at bounding box center [603, 280] width 67 height 17
click at [540, 236] on div "Seç" at bounding box center [404, 234] width 278 height 39
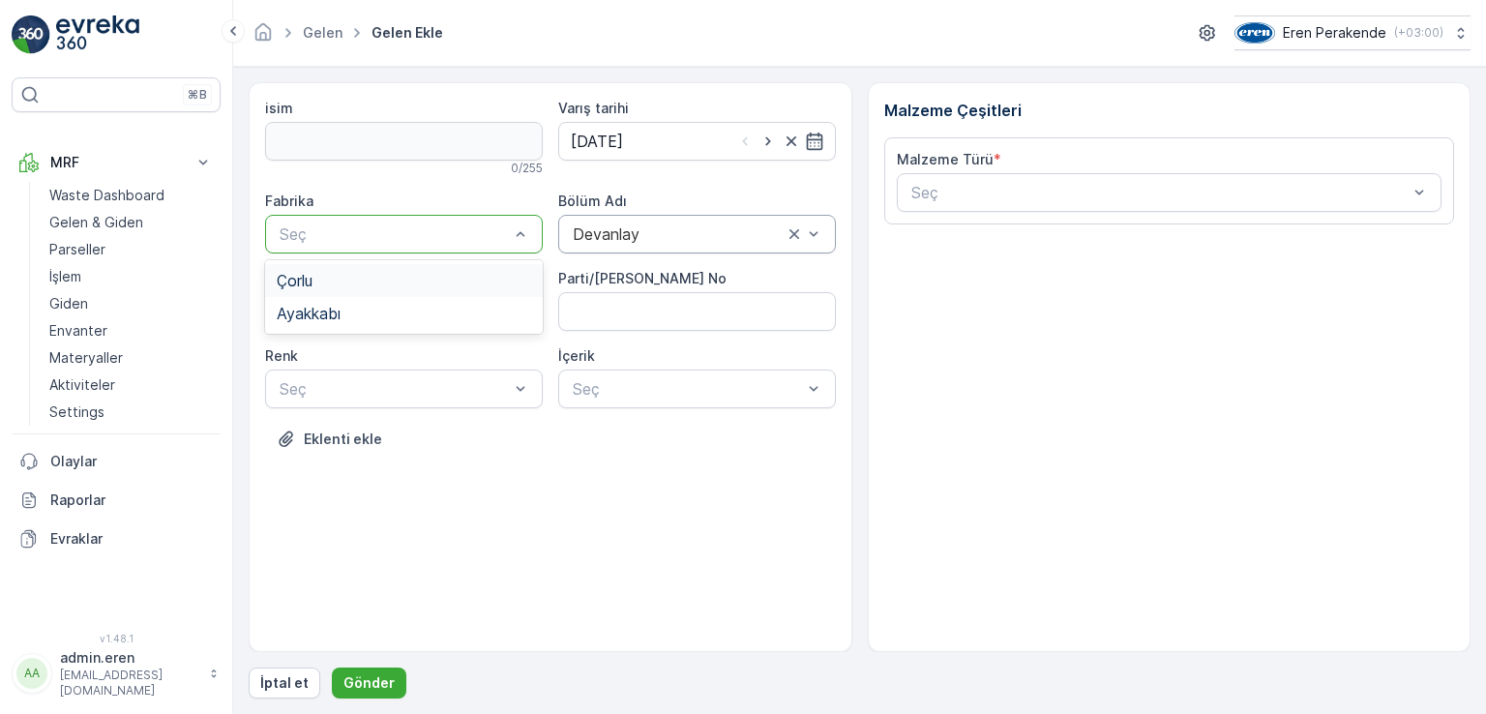
click at [480, 288] on div "Çorlu" at bounding box center [404, 280] width 254 height 17
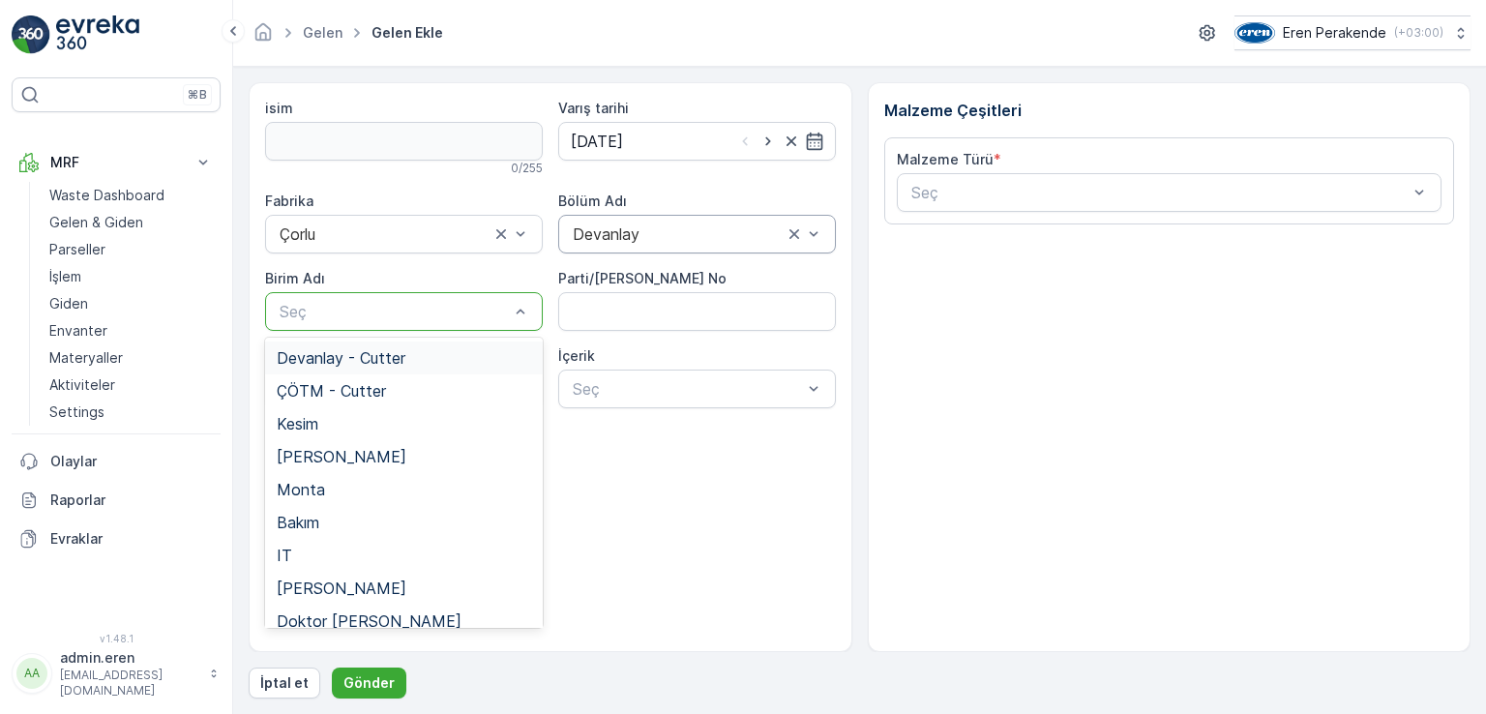
click at [427, 349] on div "Devanlay - Cutter" at bounding box center [404, 357] width 254 height 17
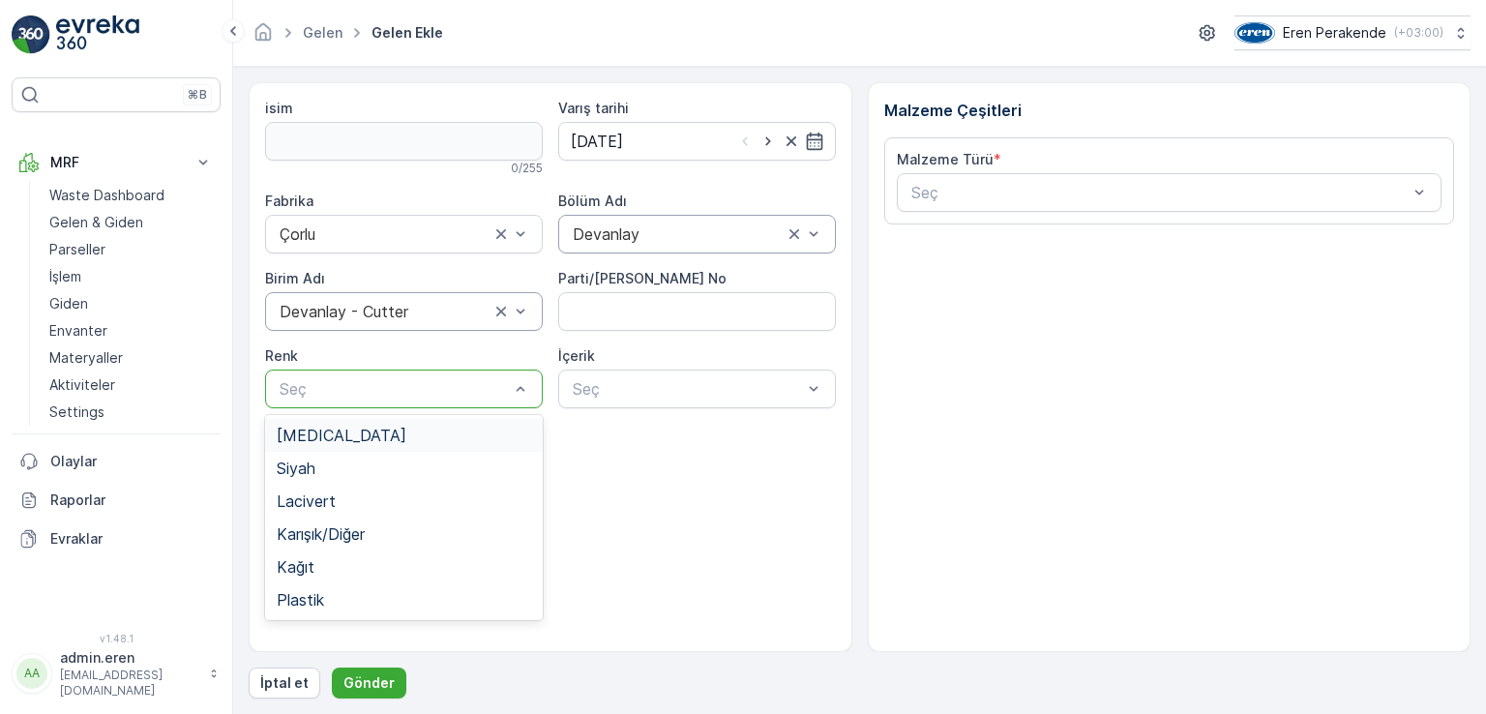
click at [424, 396] on div at bounding box center [394, 388] width 233 height 17
click at [316, 572] on div "Kağıt" at bounding box center [404, 566] width 254 height 17
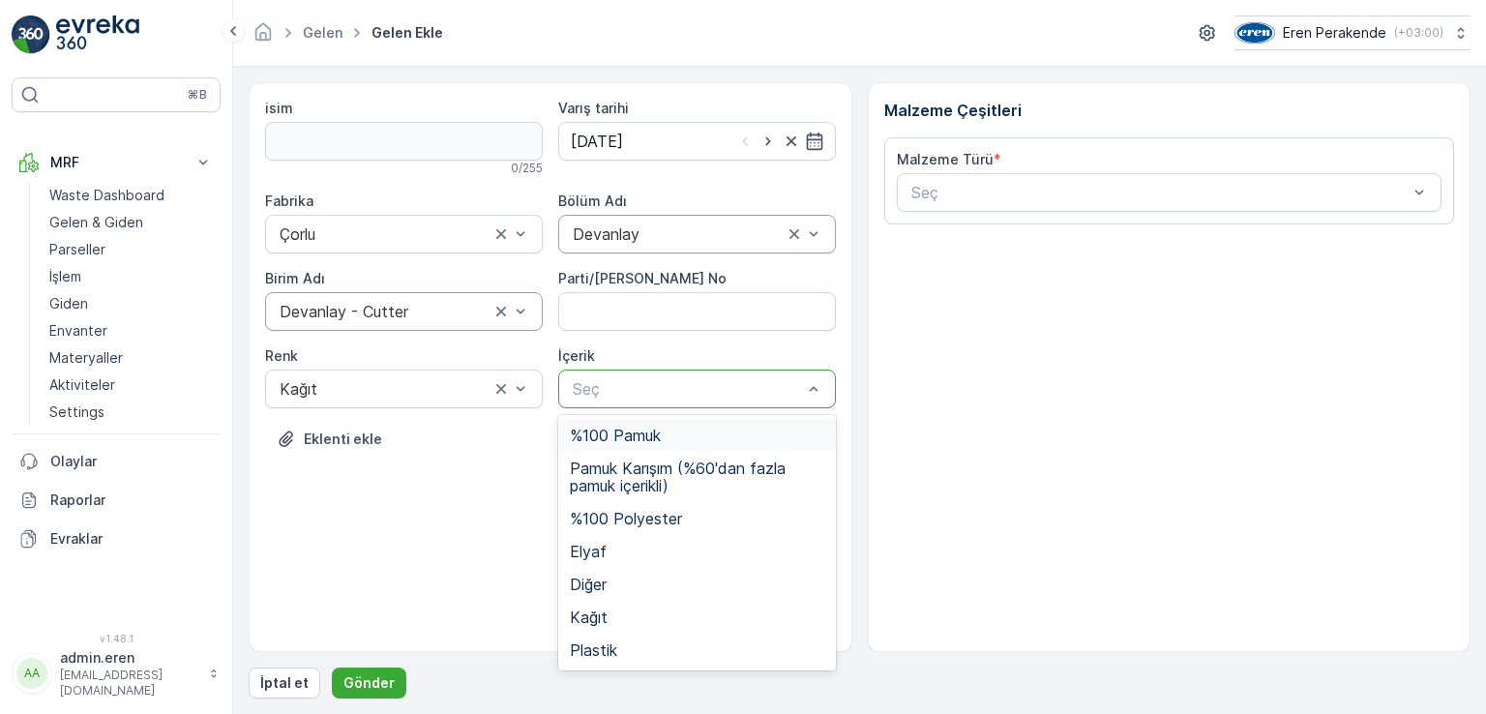
click at [773, 389] on div at bounding box center [687, 388] width 233 height 17
click at [606, 619] on span "Kağıt" at bounding box center [589, 617] width 38 height 17
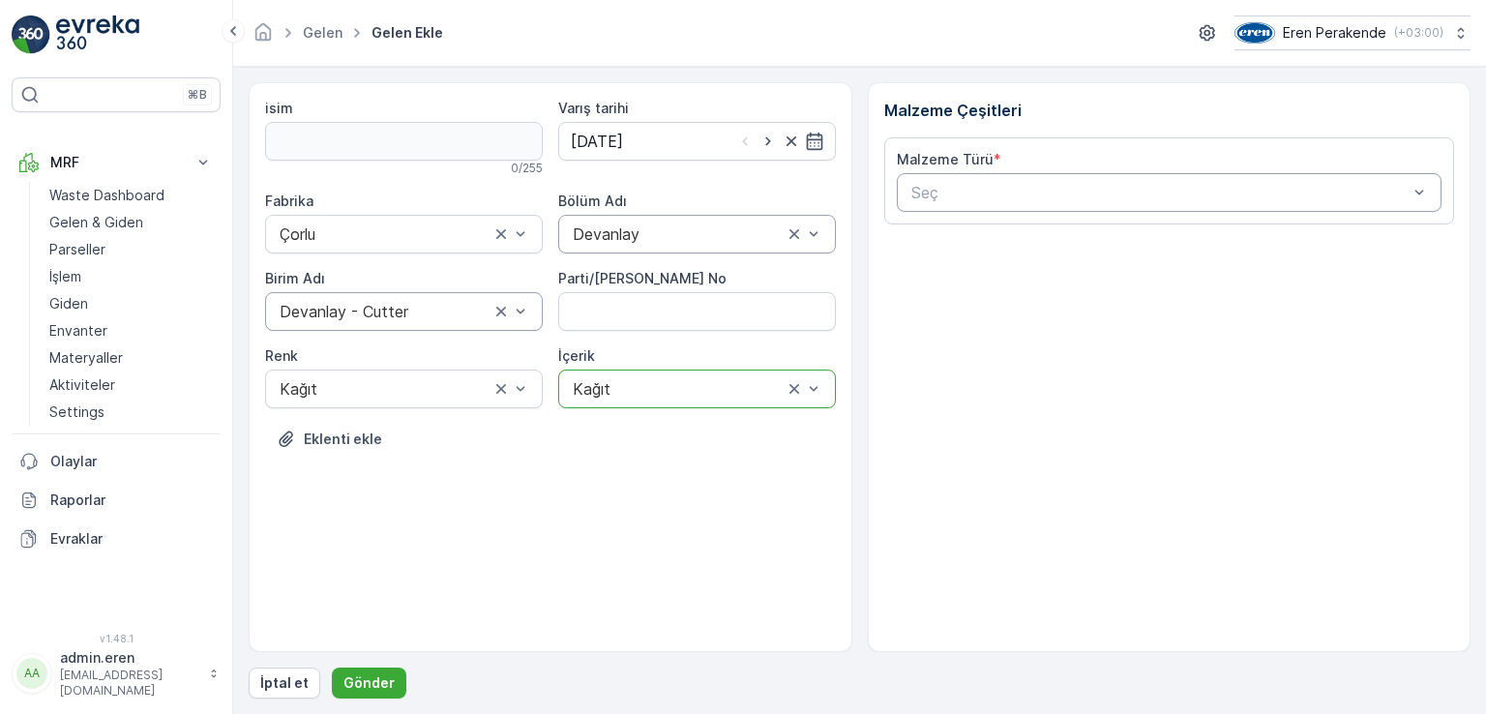
click at [1045, 190] on div at bounding box center [1159, 192] width 501 height 17
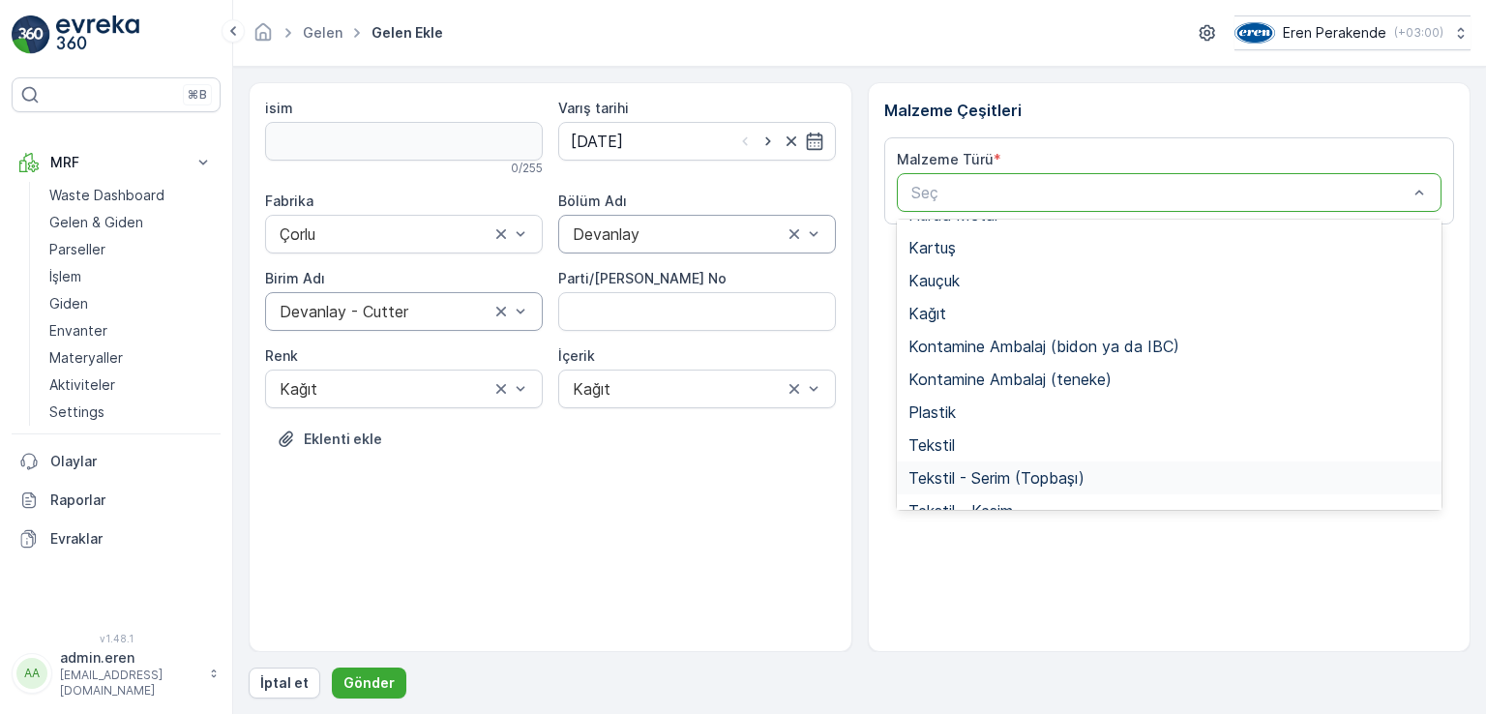
scroll to position [375, 0]
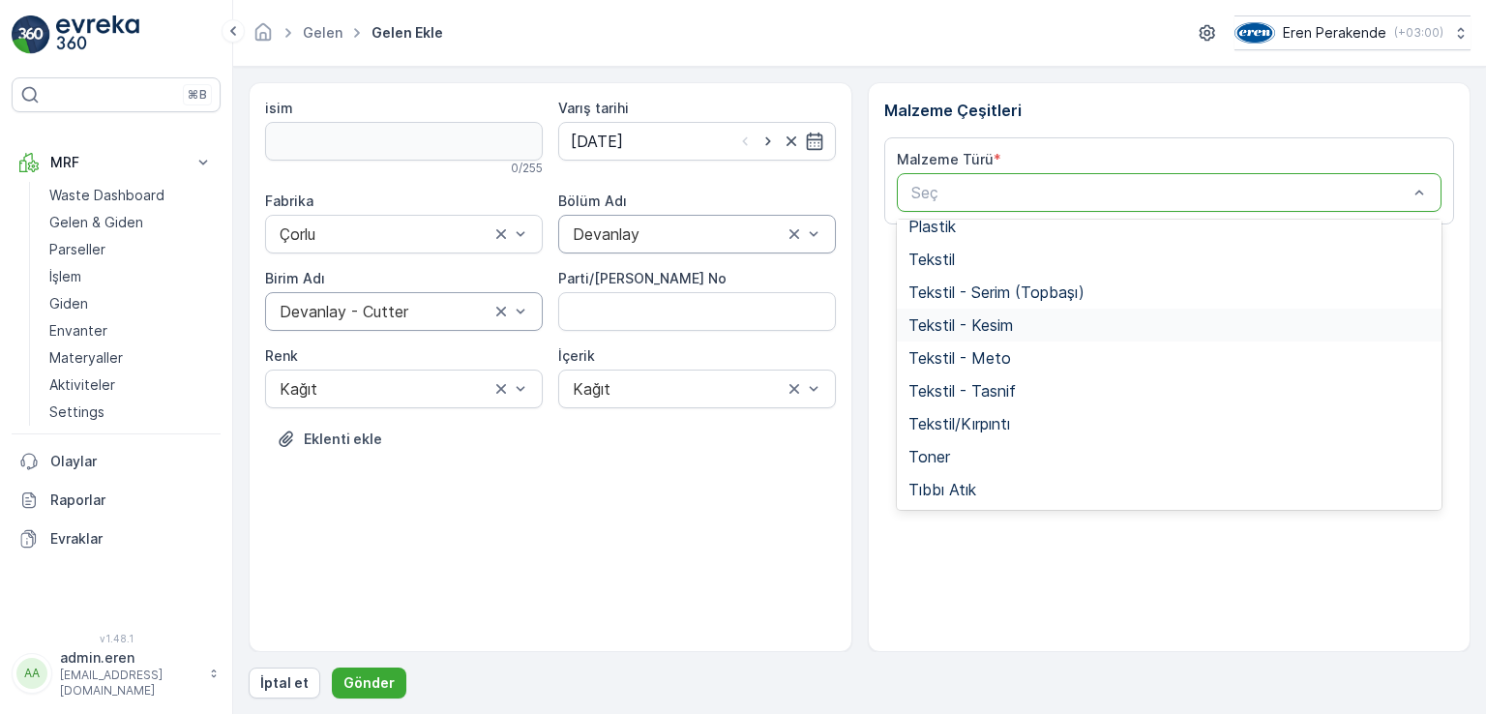
click at [987, 330] on span "Tekstil - Kesim" at bounding box center [960, 324] width 104 height 17
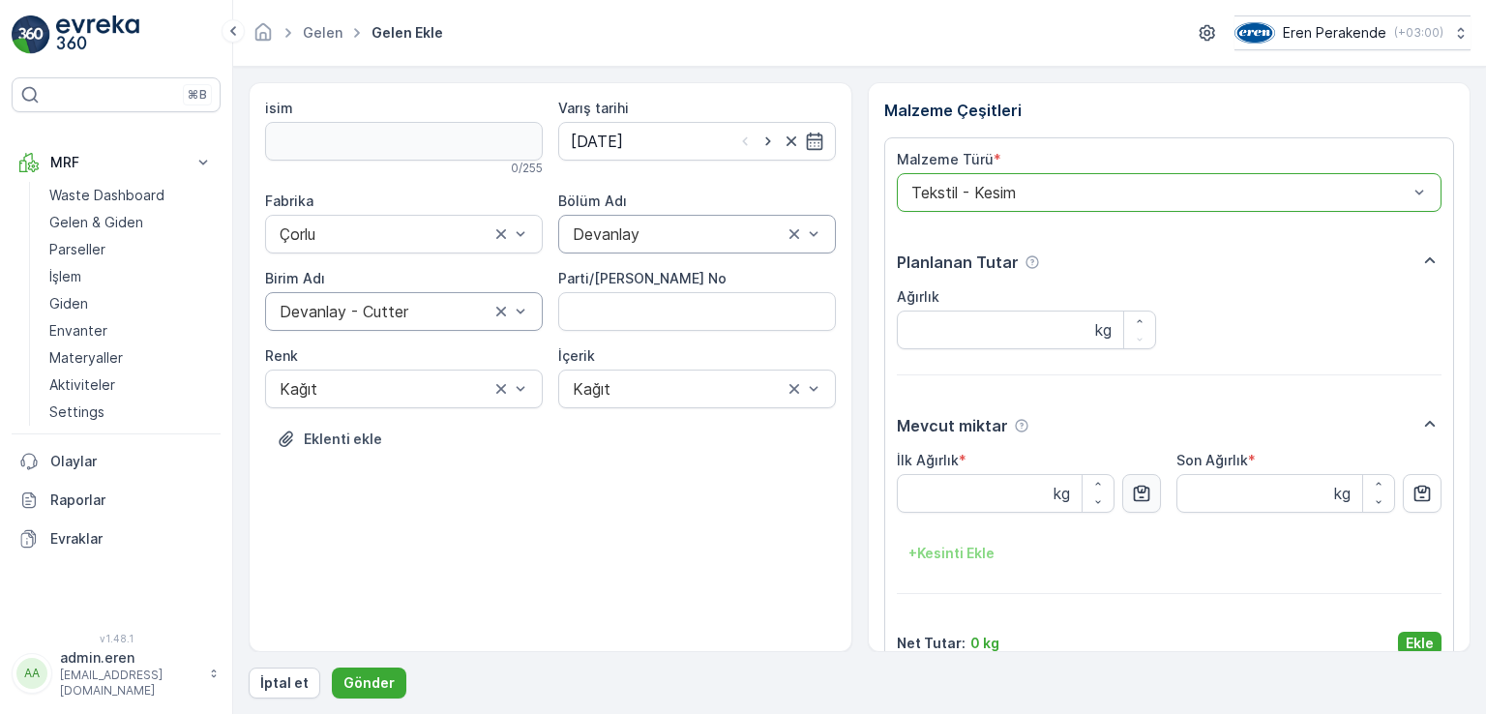
click at [1138, 491] on icon "button" at bounding box center [1141, 493] width 19 height 19
type Ağırlık "5.63"
click at [1398, 636] on button "Ekle" at bounding box center [1420, 643] width 44 height 23
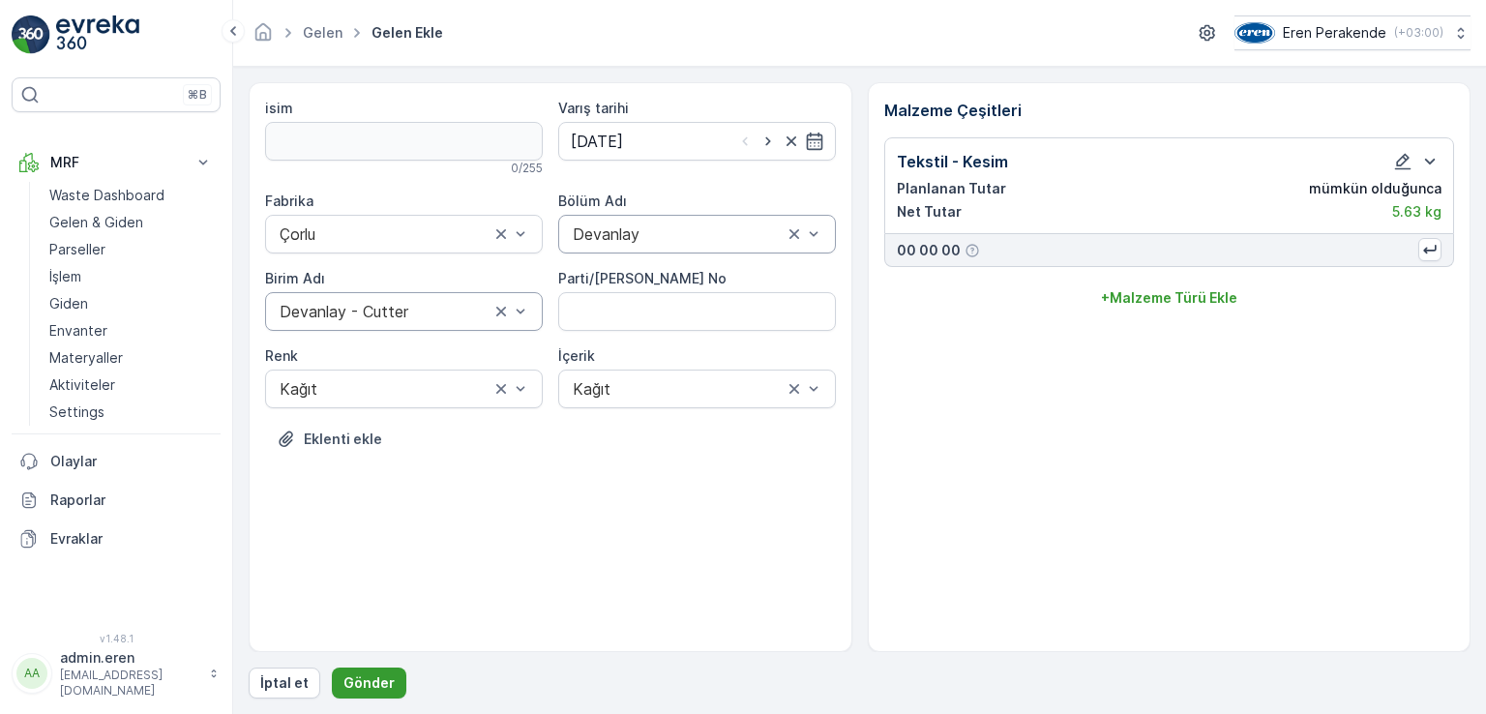
click at [344, 682] on p "Gönder" at bounding box center [368, 682] width 51 height 19
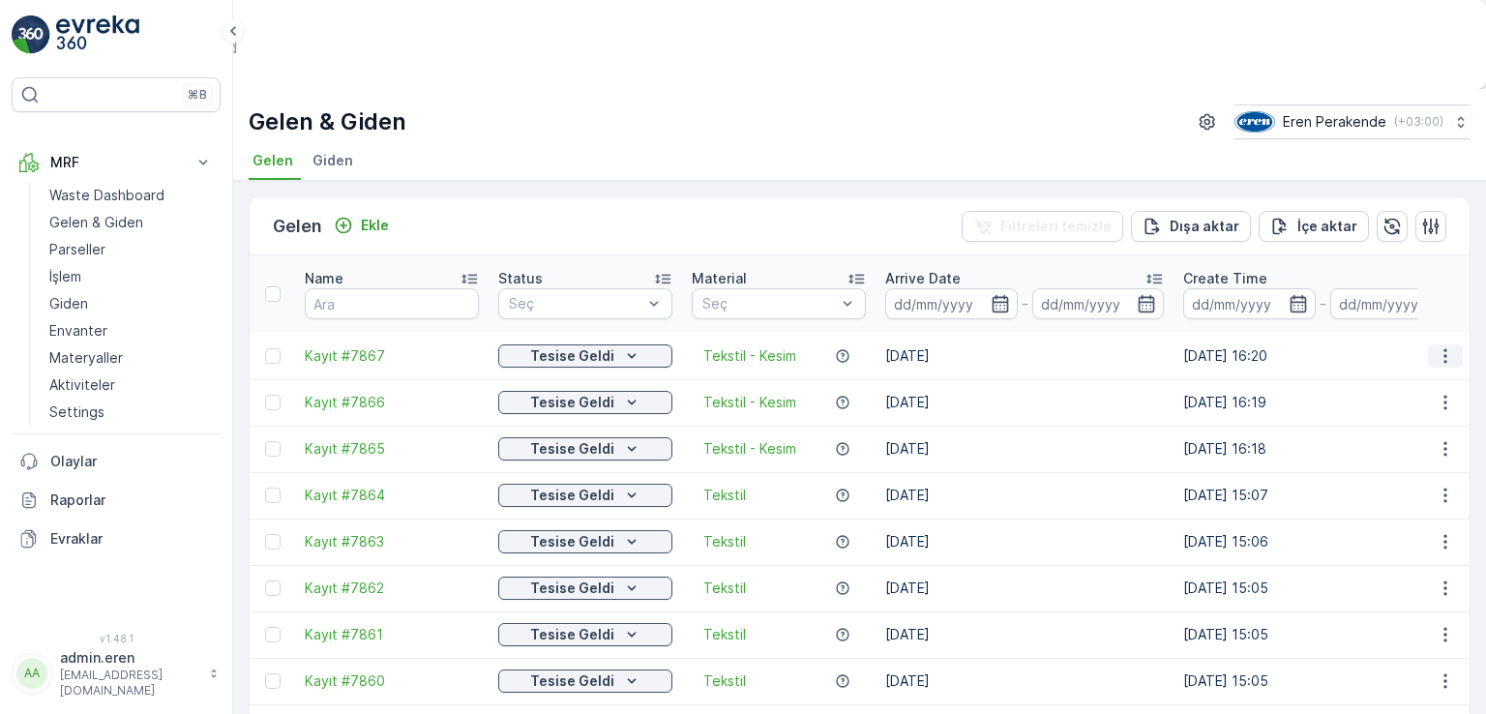
click at [1440, 344] on button "button" at bounding box center [1445, 355] width 35 height 23
click at [1354, 533] on span "QR'ı yazdır" at bounding box center [1349, 552] width 52 height 39
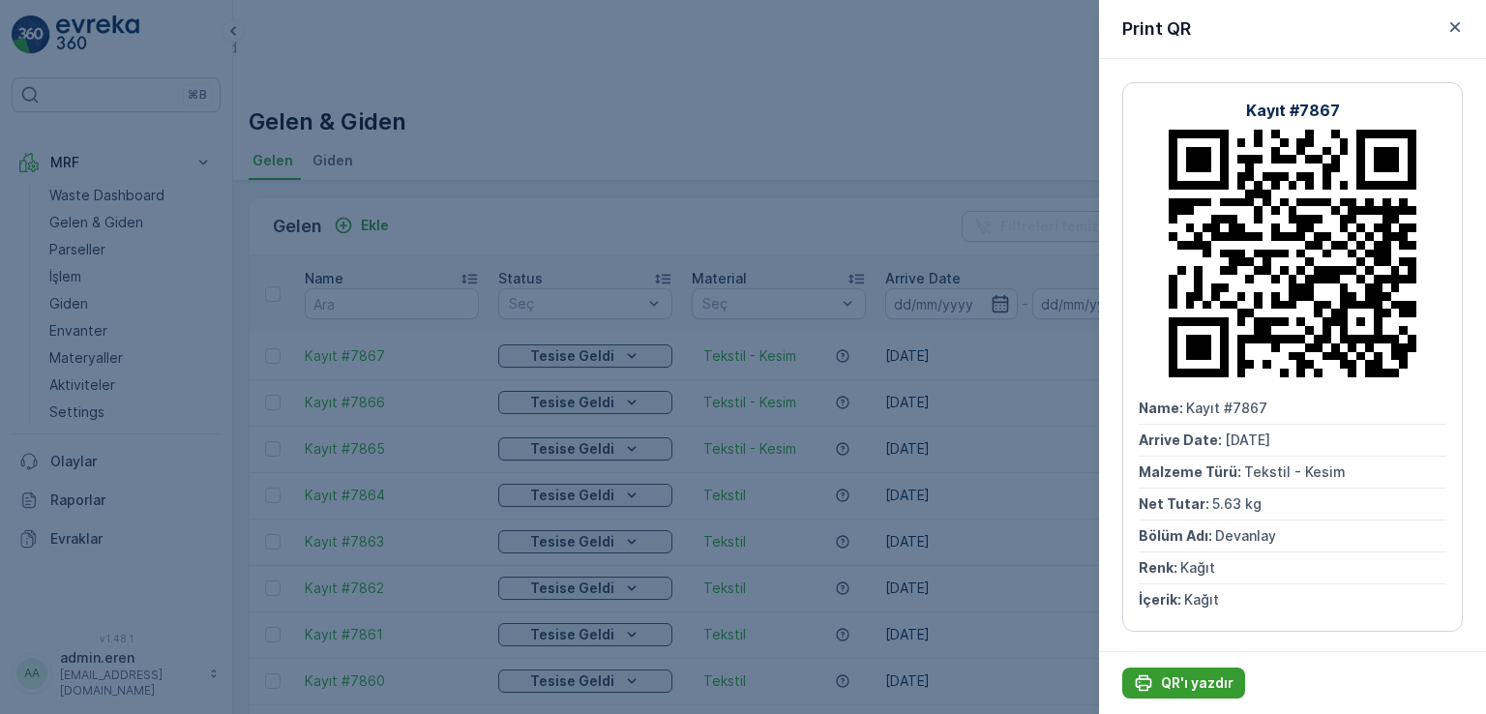
click at [1209, 680] on p "QR'ı yazdır" at bounding box center [1197, 682] width 73 height 19
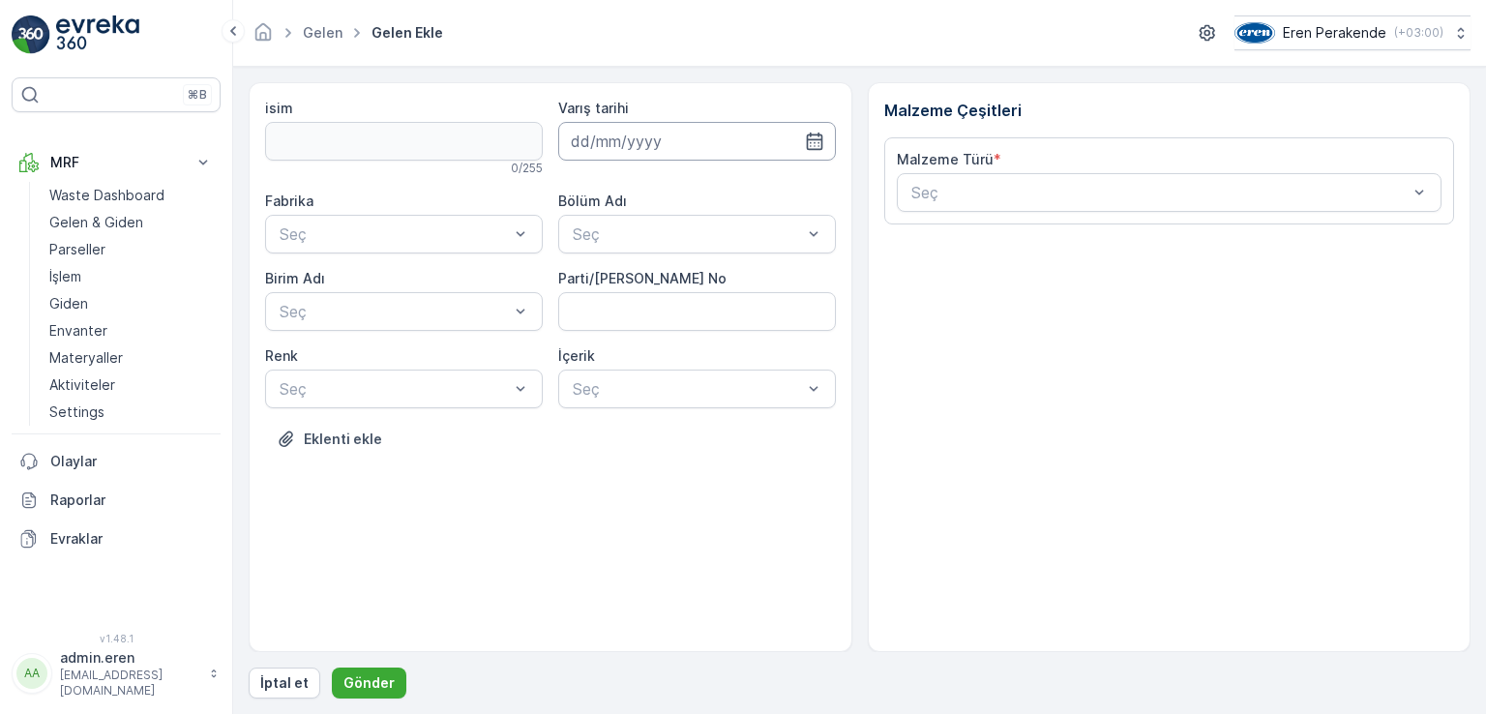
click at [619, 139] on input at bounding box center [697, 141] width 278 height 39
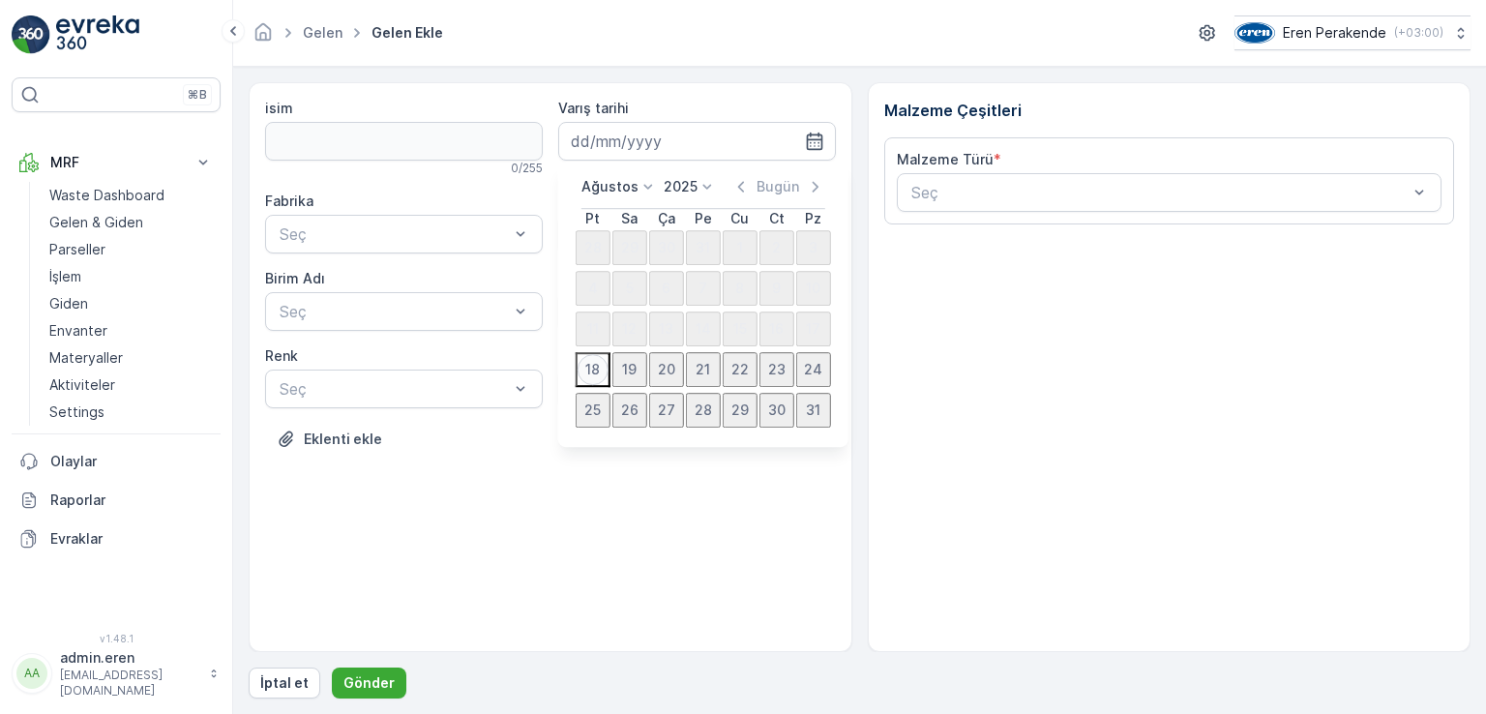
click at [604, 377] on div "18" at bounding box center [593, 369] width 31 height 31
type input "[DATE]"
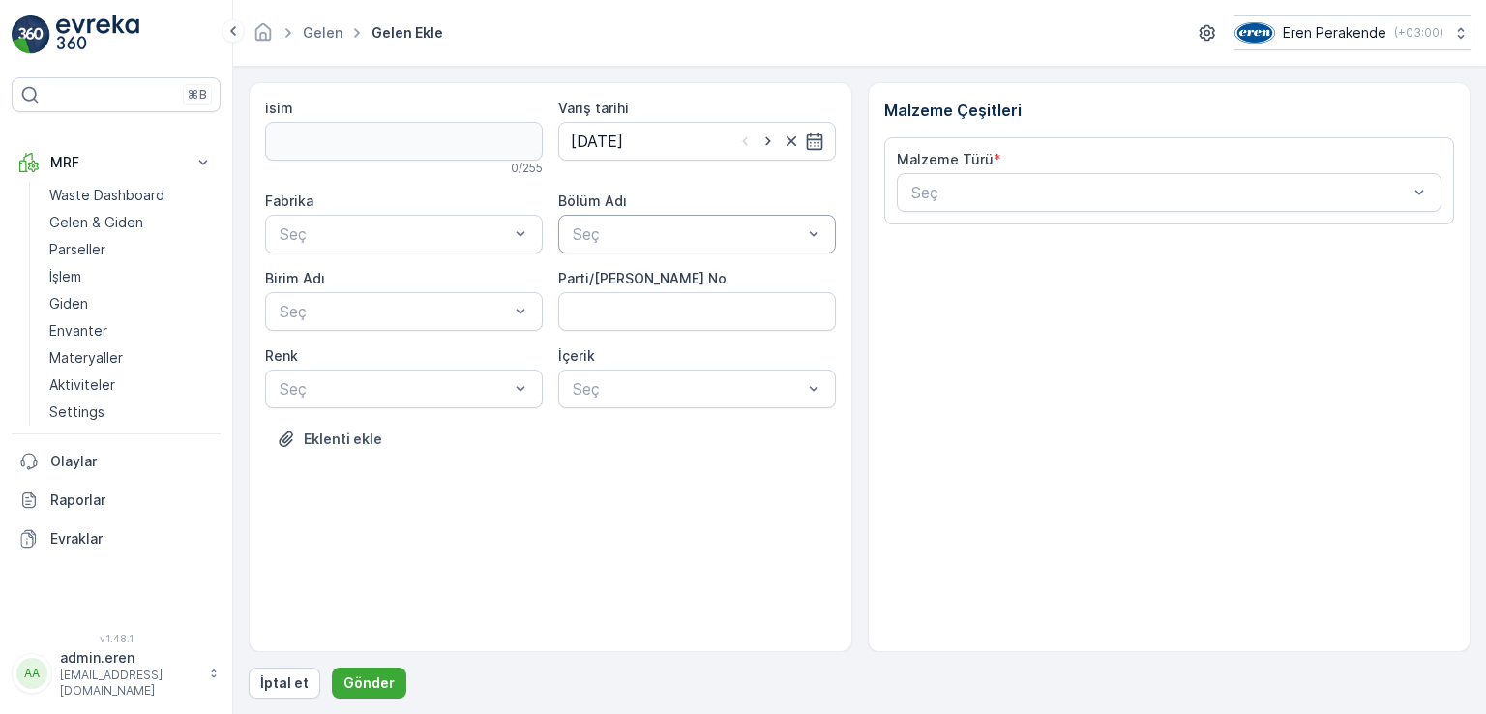
click at [623, 230] on div at bounding box center [687, 233] width 233 height 17
click at [629, 278] on span "Devanlay" at bounding box center [603, 280] width 67 height 17
click at [521, 221] on div at bounding box center [520, 234] width 19 height 37
click at [460, 268] on div "Çorlu" at bounding box center [404, 280] width 278 height 33
click at [454, 297] on div "Seç" at bounding box center [404, 311] width 278 height 39
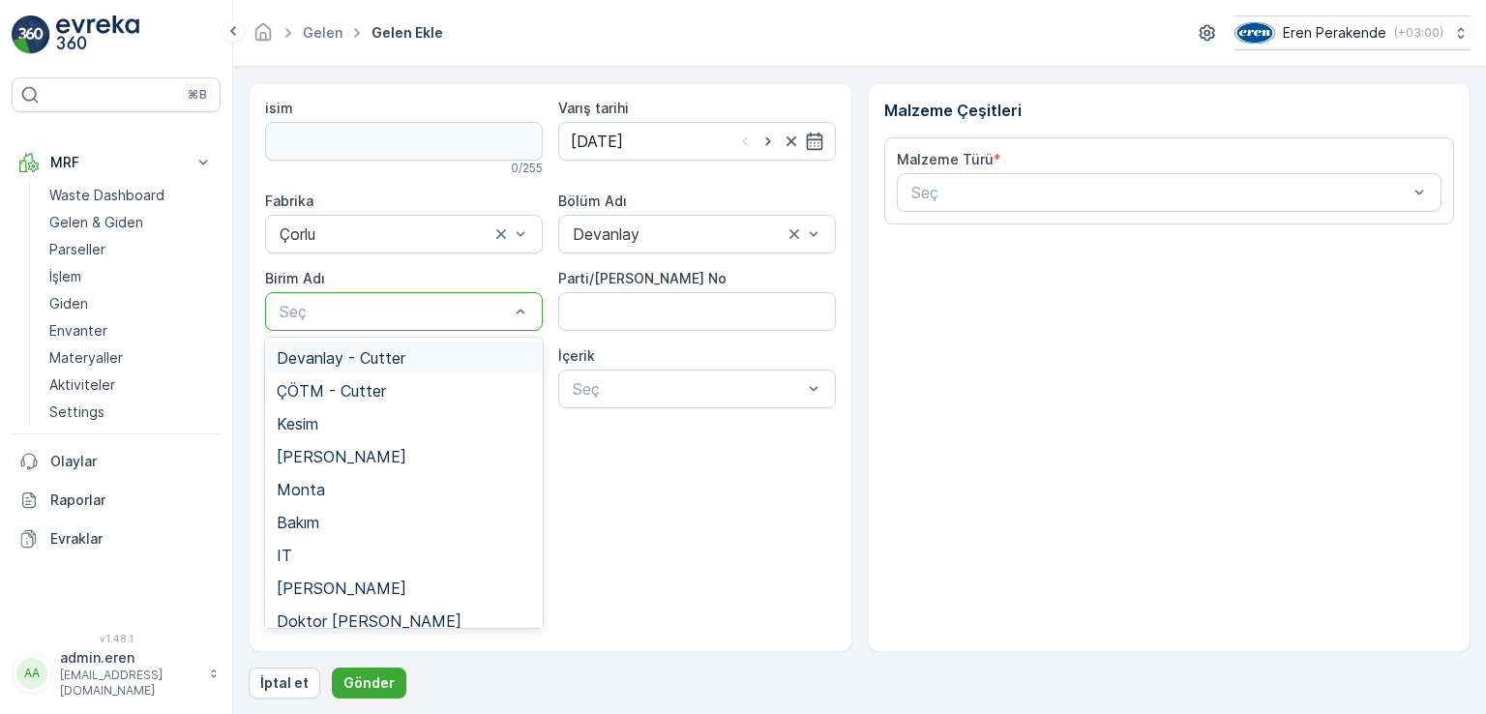
click at [418, 357] on div "Devanlay - Cutter" at bounding box center [404, 357] width 254 height 17
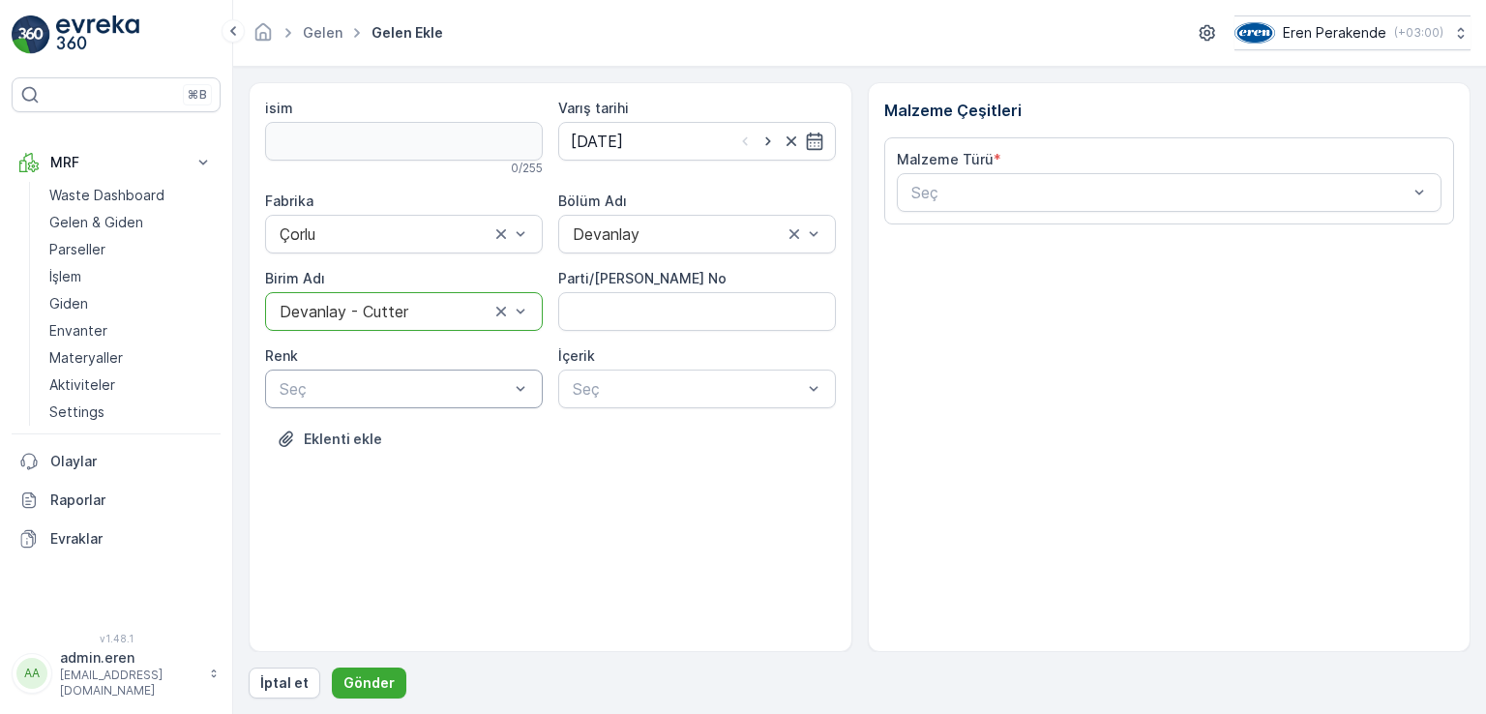
click at [404, 384] on div at bounding box center [394, 388] width 233 height 17
click at [313, 601] on span "Plastik" at bounding box center [300, 599] width 47 height 17
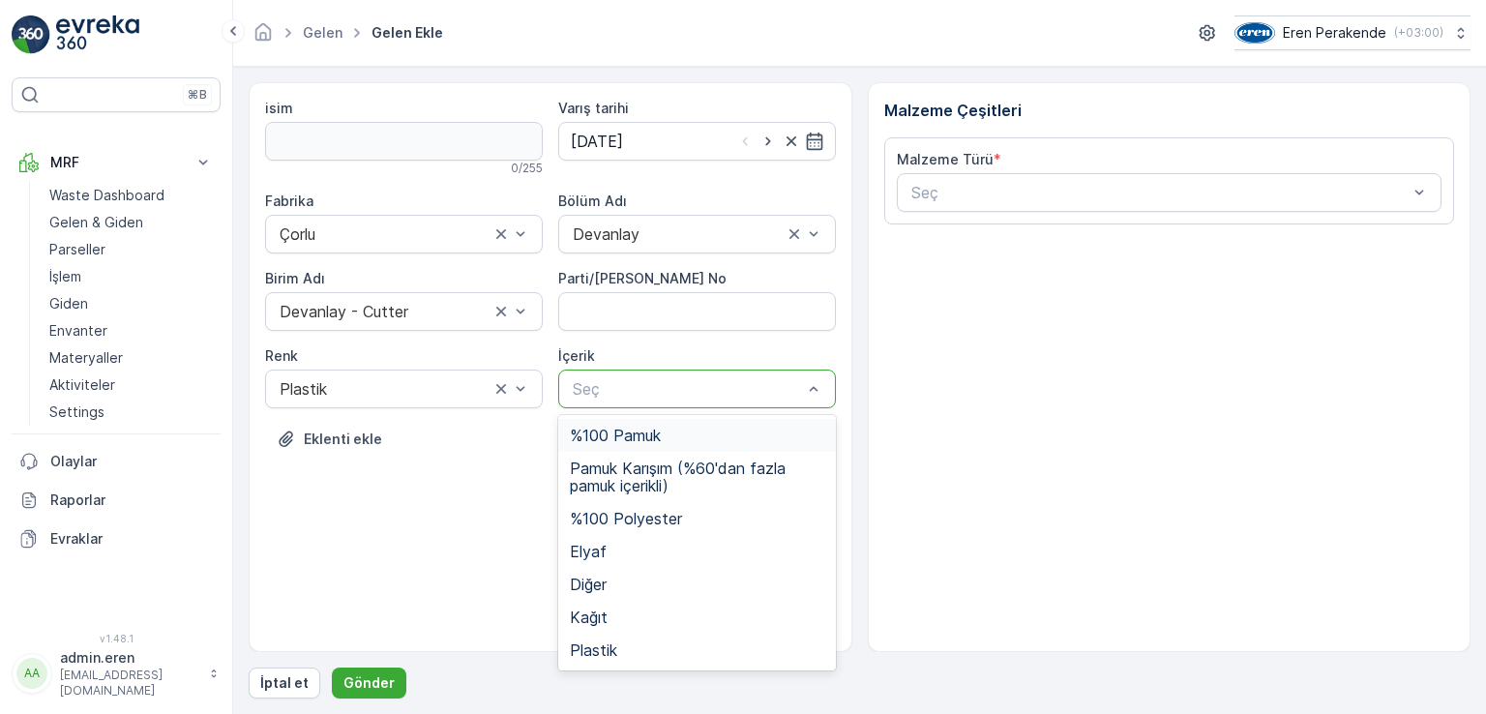
click at [669, 386] on div at bounding box center [687, 388] width 233 height 17
click at [621, 643] on div "Plastik" at bounding box center [697, 649] width 254 height 17
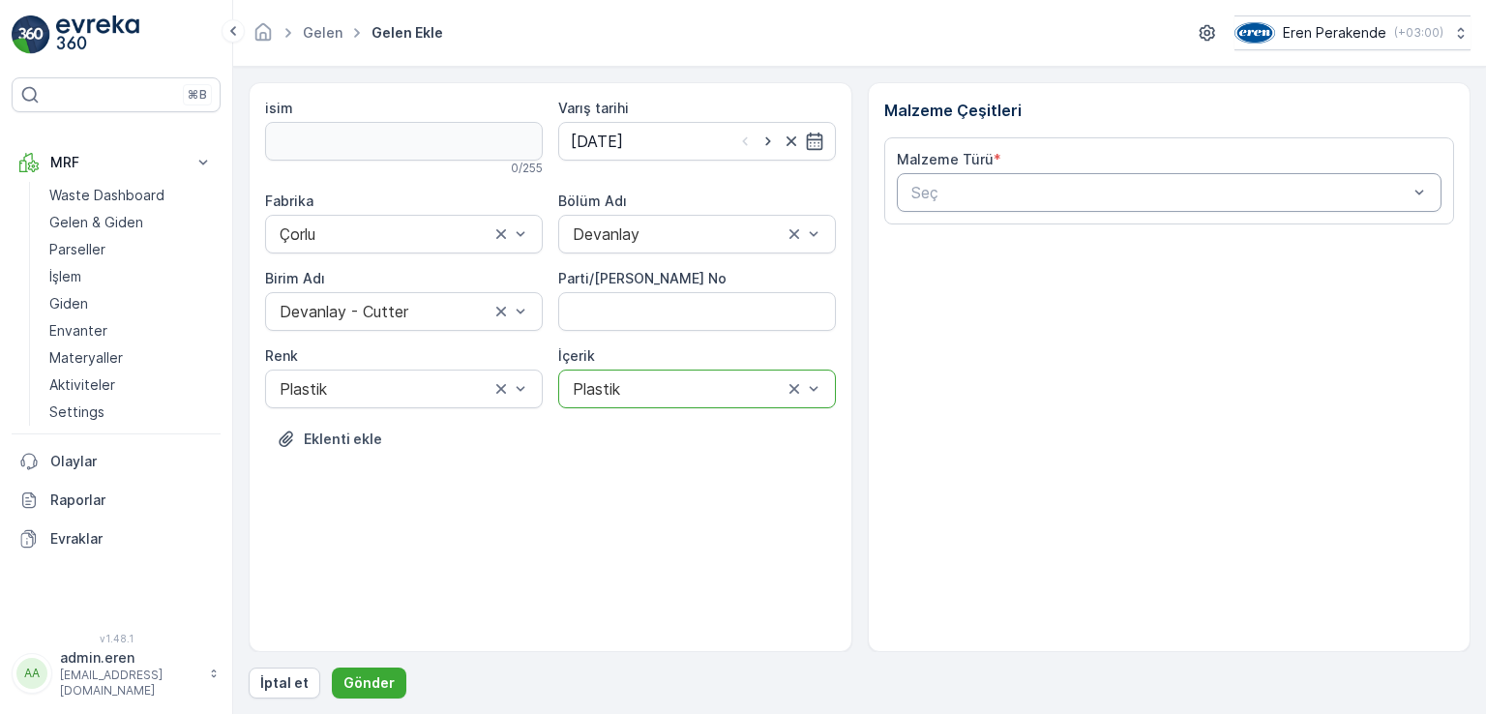
click at [986, 186] on div at bounding box center [1159, 192] width 501 height 17
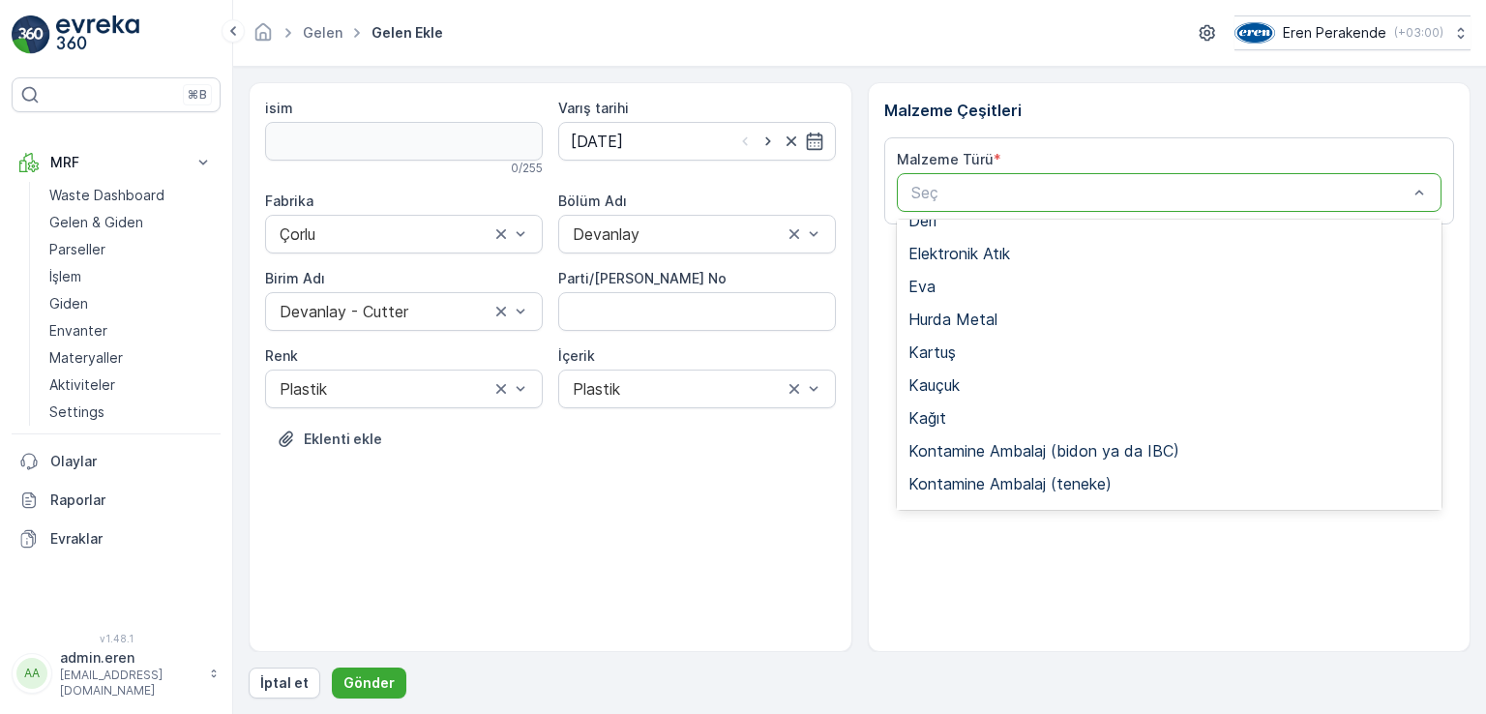
scroll to position [375, 0]
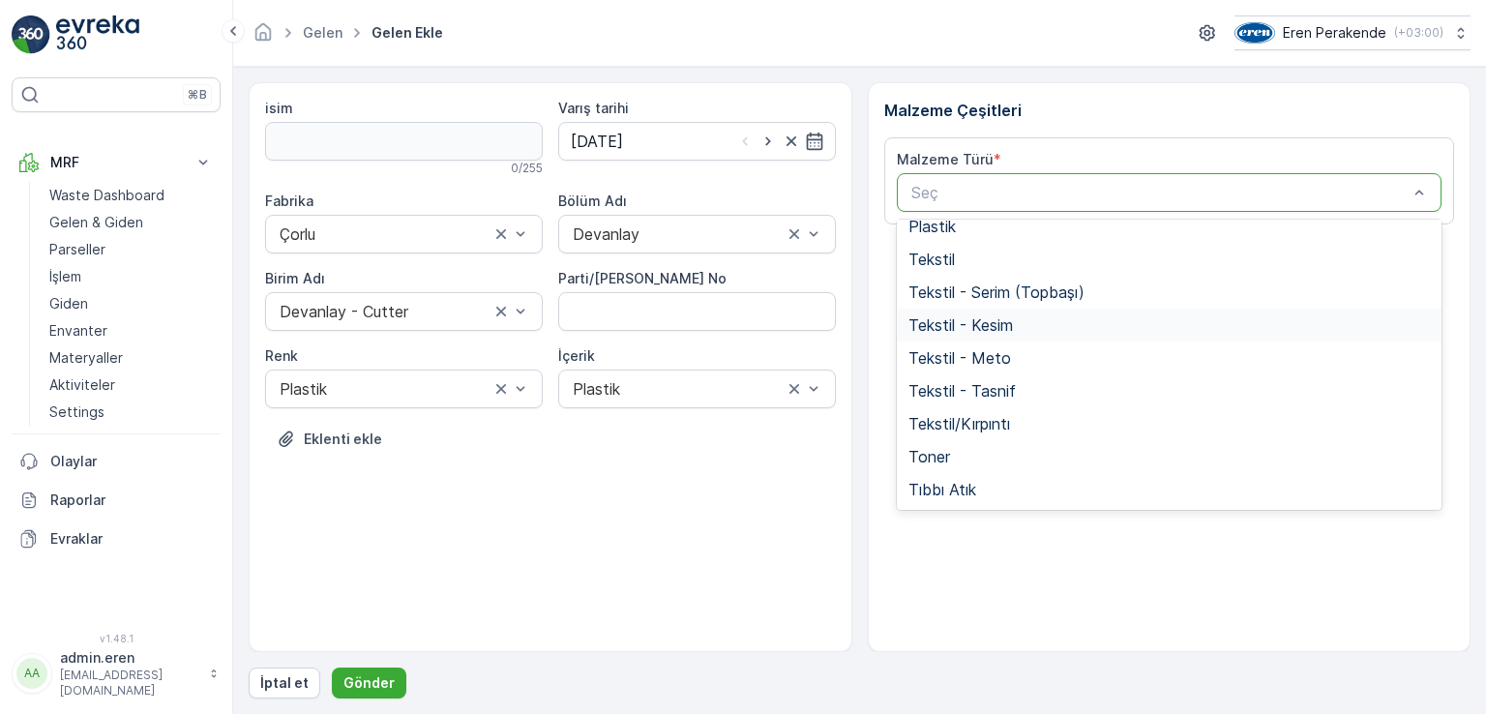
click at [966, 326] on span "Tekstil - Kesim" at bounding box center [960, 324] width 104 height 17
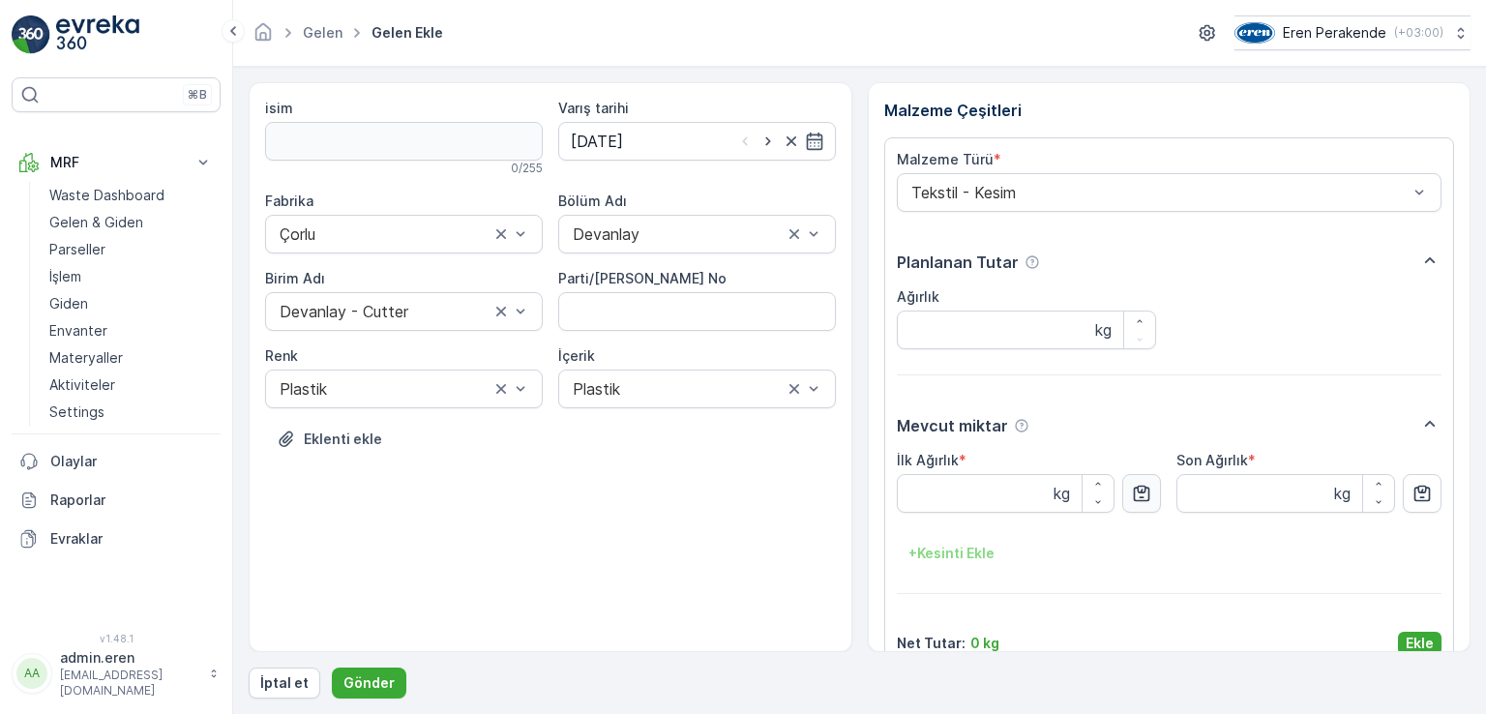
click at [1134, 486] on icon "button" at bounding box center [1141, 493] width 19 height 19
type Ağırlık "2.57"
click at [1416, 635] on p "Ekle" at bounding box center [1420, 643] width 28 height 19
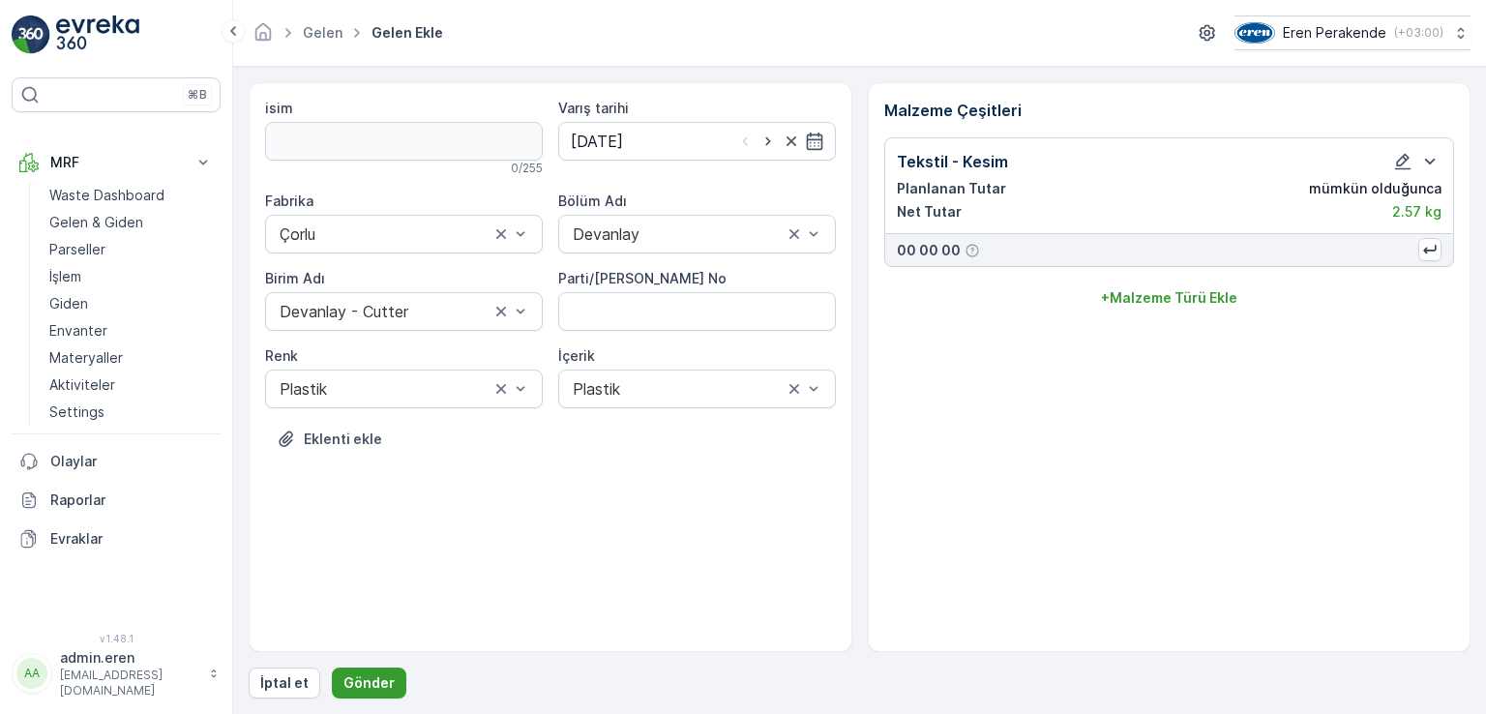
click at [383, 674] on p "Gönder" at bounding box center [368, 682] width 51 height 19
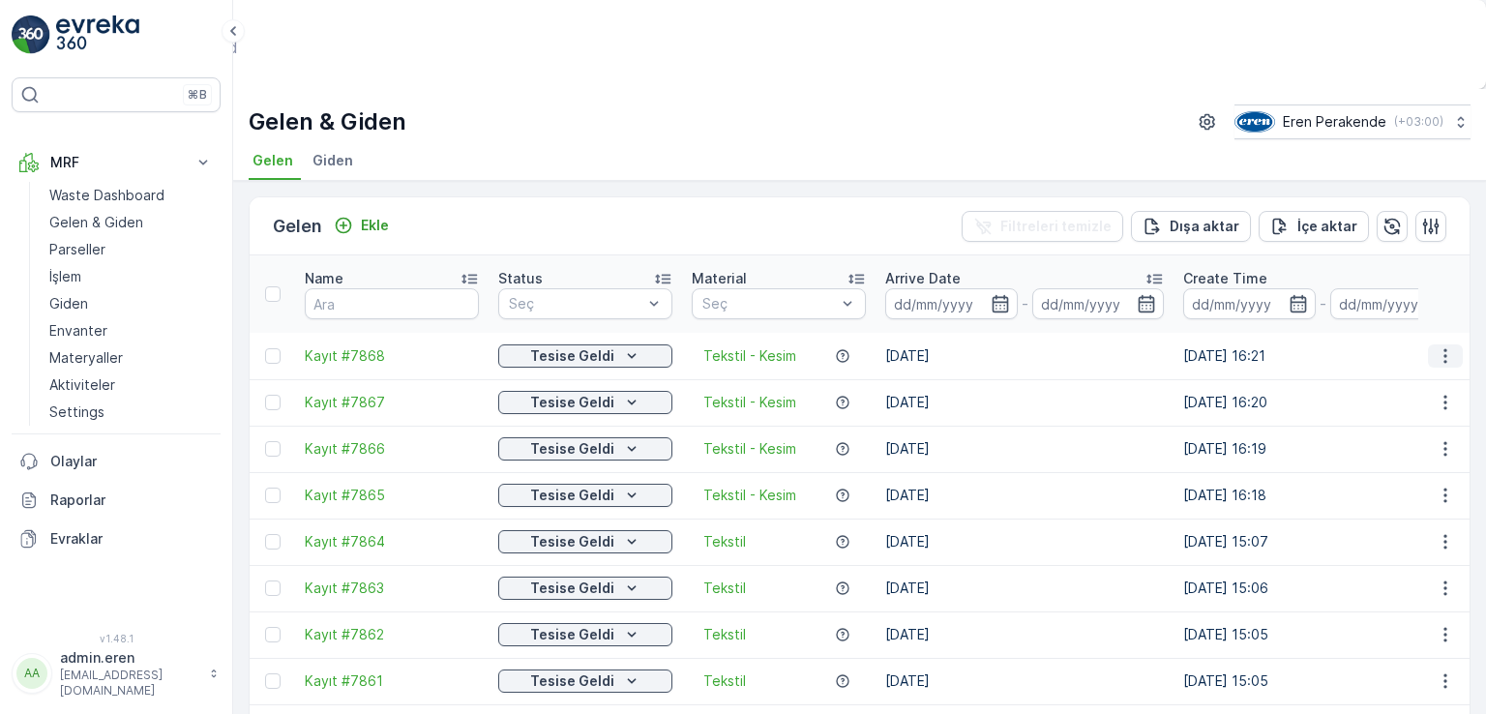
click at [1444, 346] on icon "button" at bounding box center [1445, 355] width 19 height 19
click at [1374, 533] on span "QR'ı yazdır" at bounding box center [1349, 552] width 52 height 39
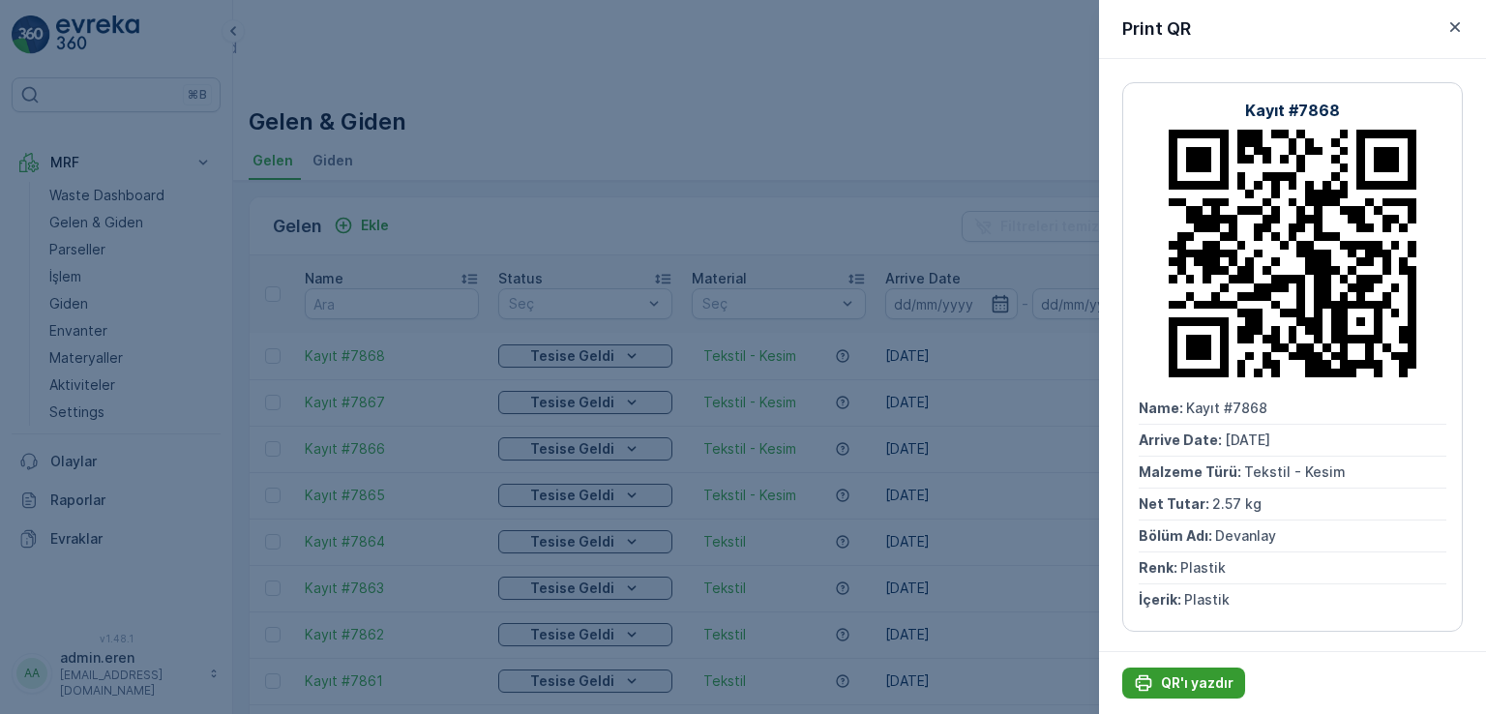
click at [1178, 673] on p "QR'ı yazdır" at bounding box center [1197, 682] width 73 height 19
